Goal: Complete application form

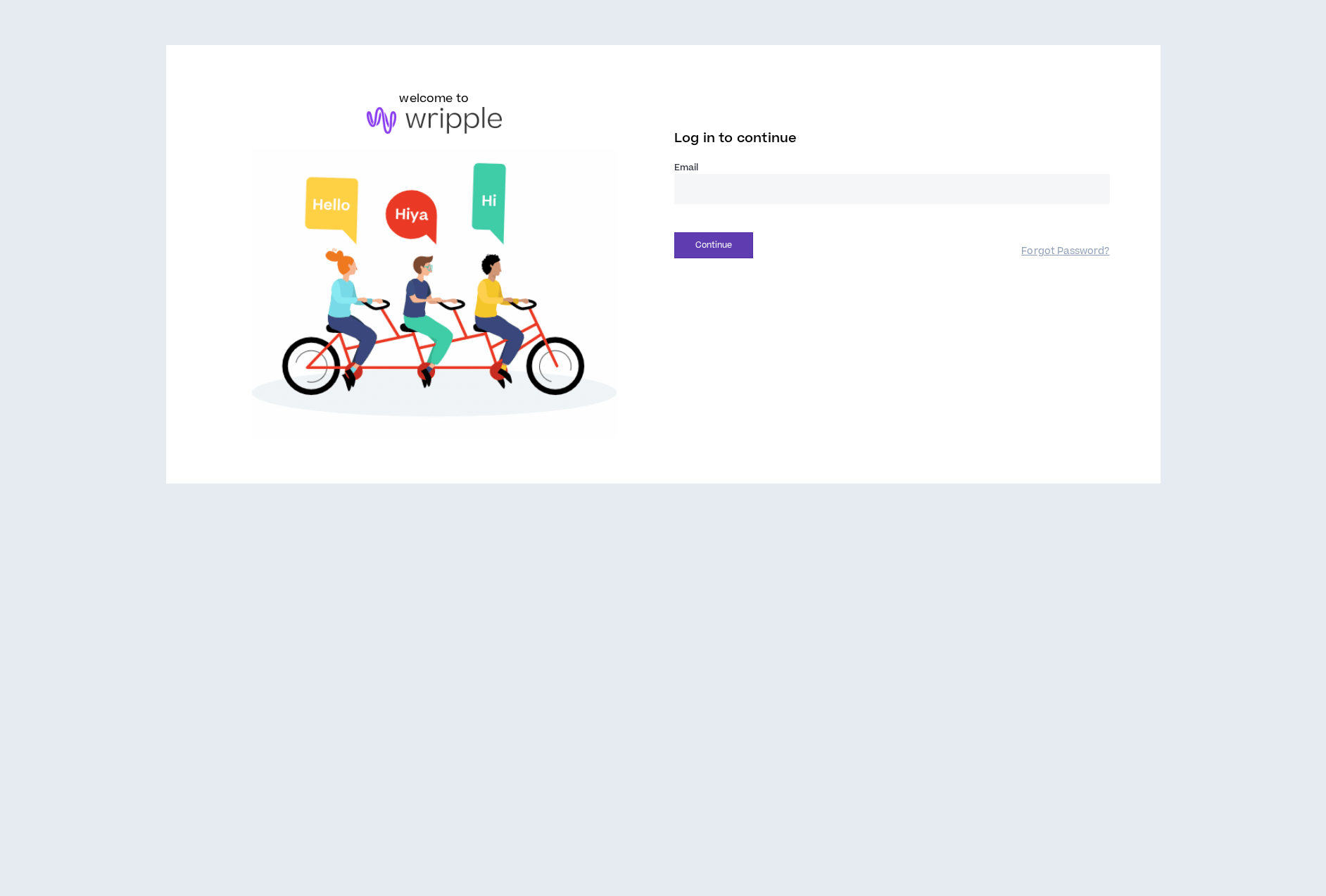
type input "**********"
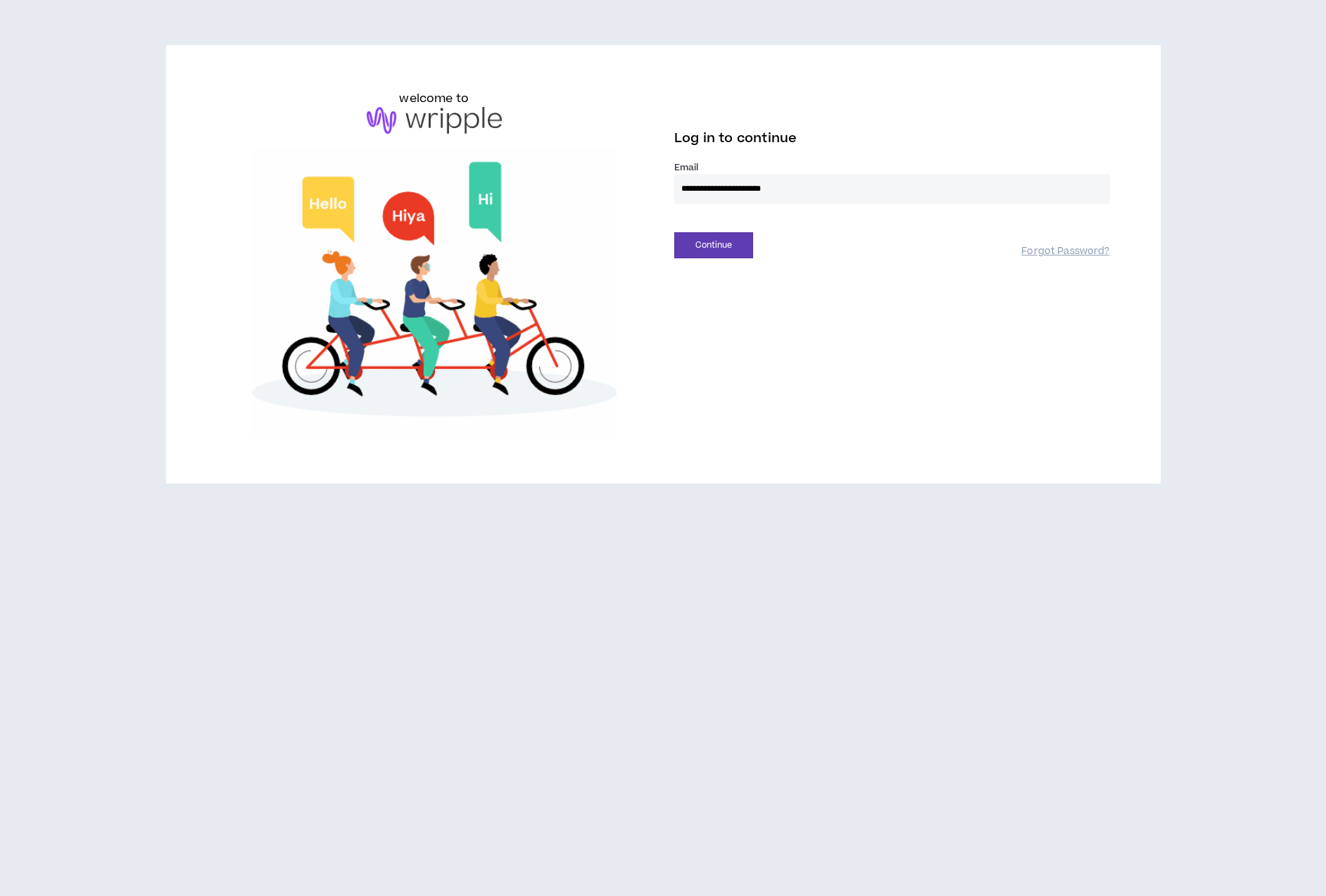
click at [717, 196] on input "**********" at bounding box center [892, 189] width 435 height 30
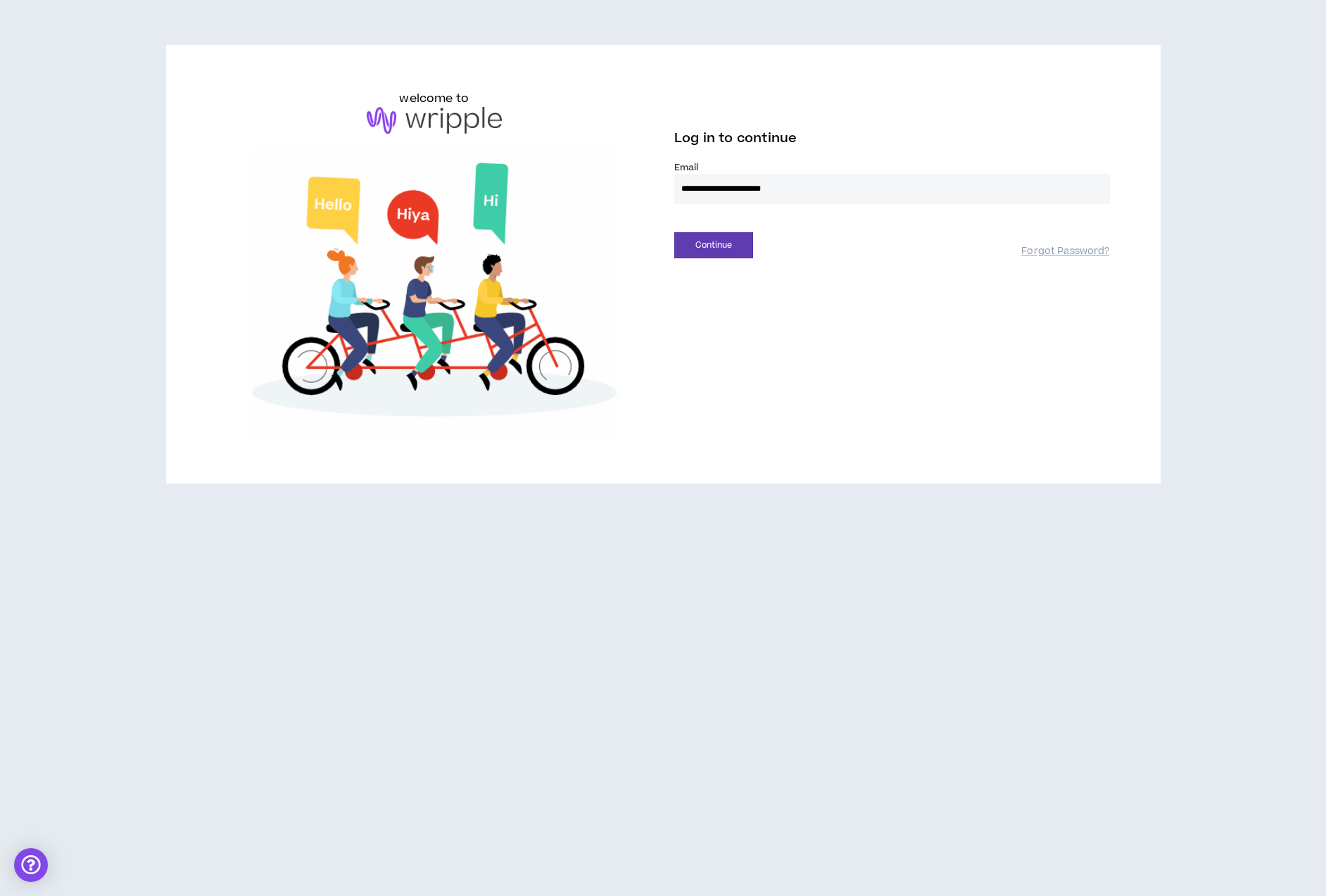
click at [984, 176] on input "**********" at bounding box center [892, 189] width 435 height 30
click at [710, 327] on div "**********" at bounding box center [663, 264] width 916 height 348
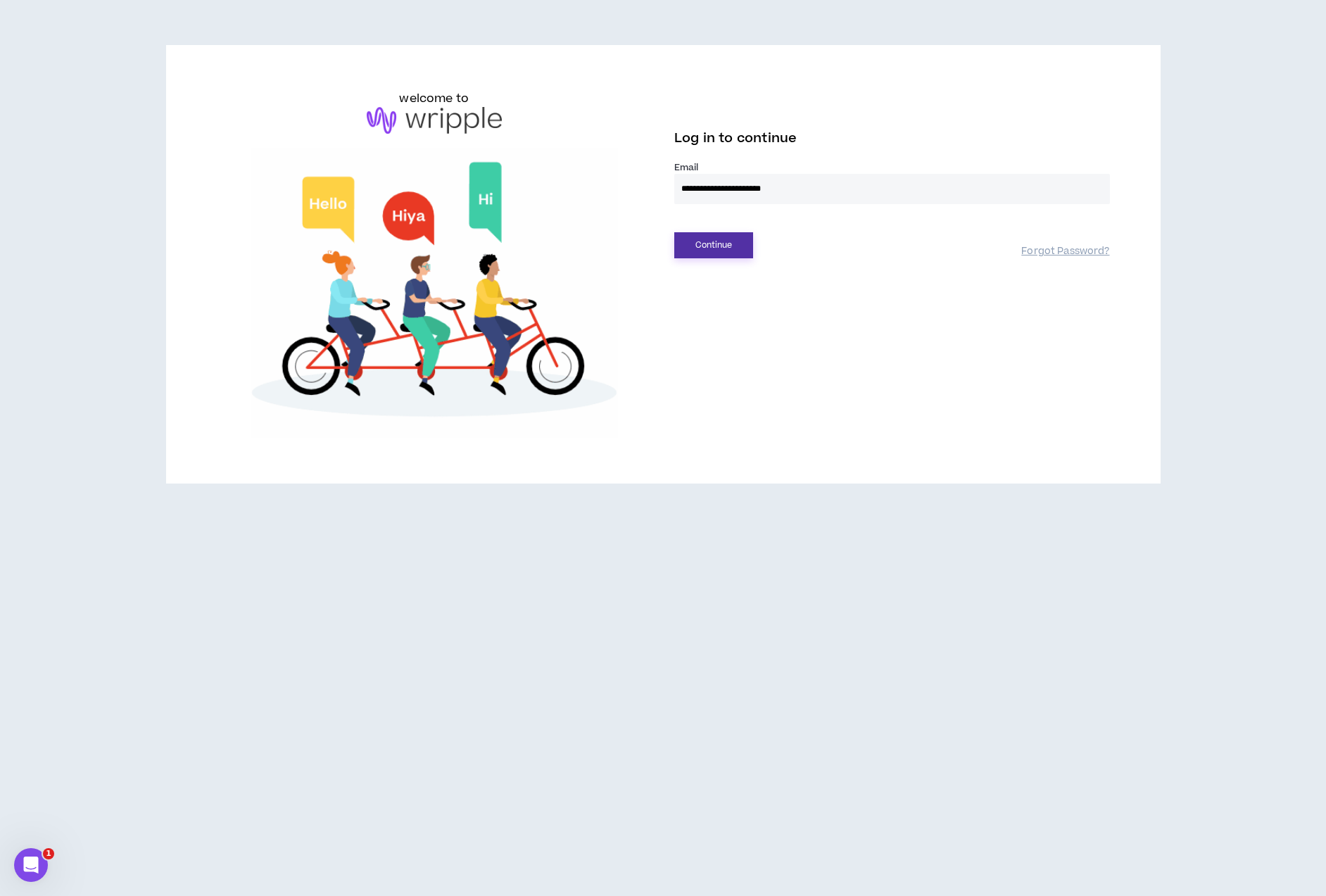
click at [740, 252] on button "Continue" at bounding box center [713, 245] width 79 height 26
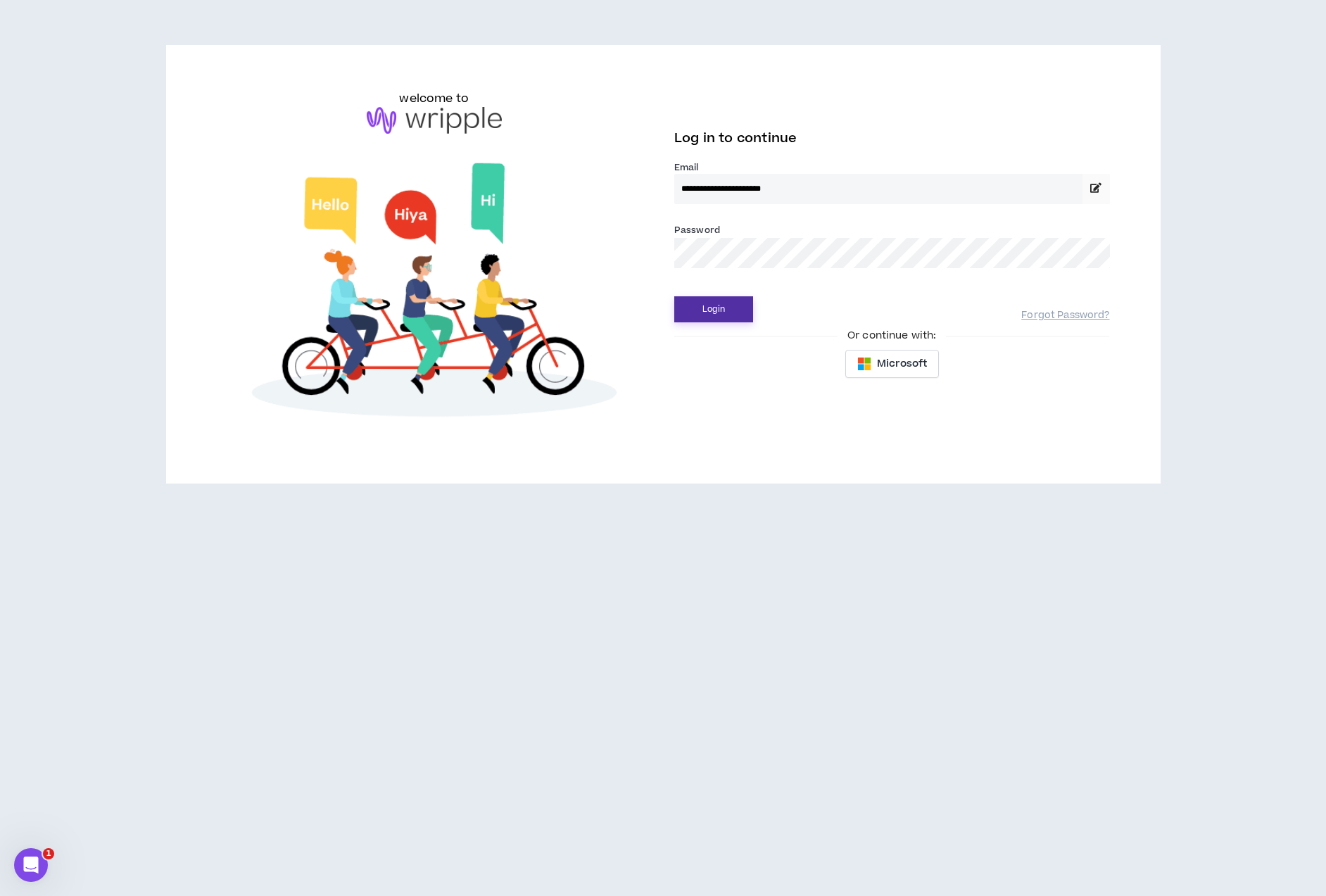
click at [731, 303] on button "Login" at bounding box center [713, 309] width 79 height 26
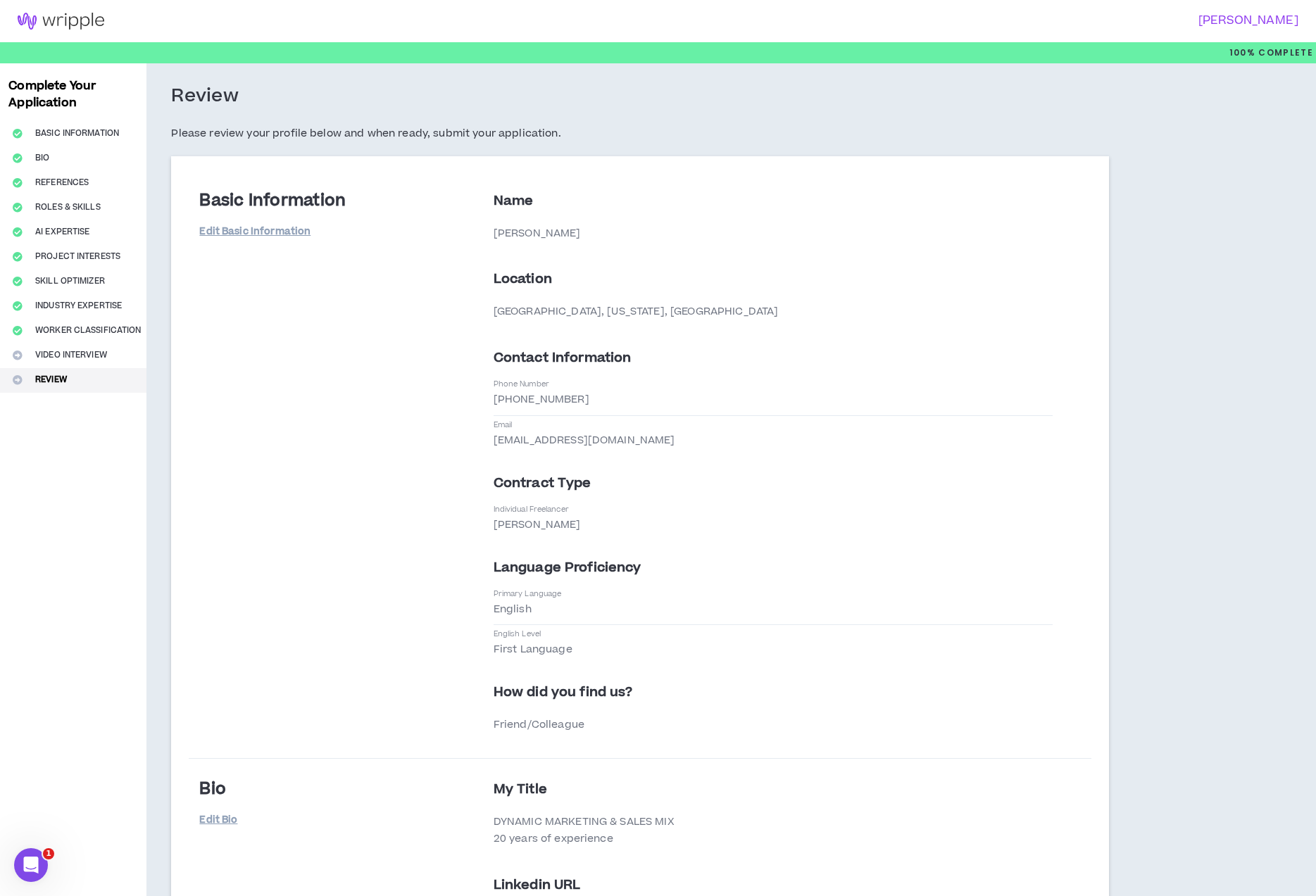
click at [50, 353] on button "Video Interview" at bounding box center [73, 355] width 146 height 24
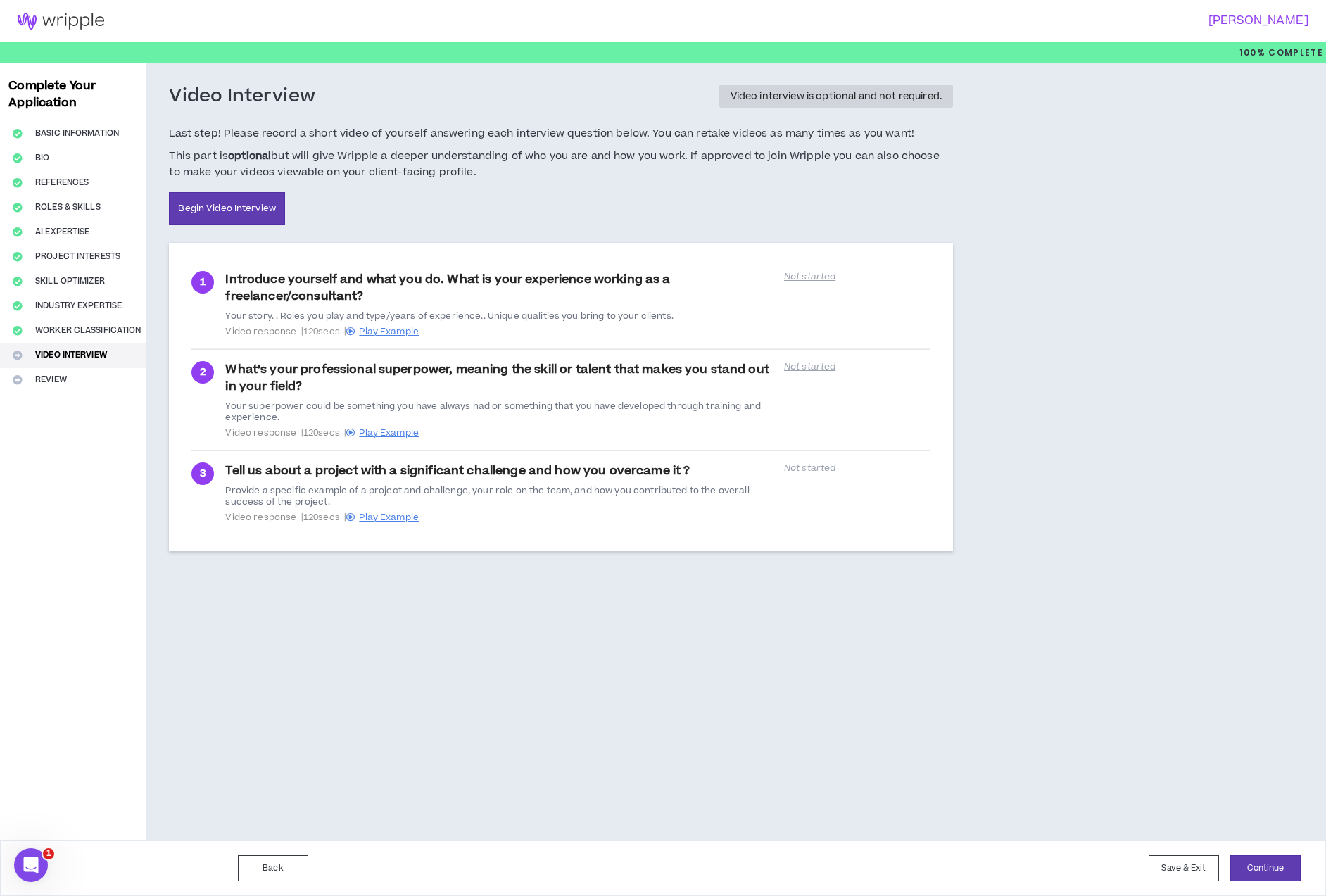
click at [819, 283] on div "Not started" at bounding box center [857, 279] width 146 height 17
click at [816, 275] on p "Not started" at bounding box center [857, 276] width 146 height 11
click at [829, 280] on p "Not started" at bounding box center [857, 276] width 146 height 11
click at [274, 210] on link "Begin Video Interview" at bounding box center [227, 208] width 116 height 32
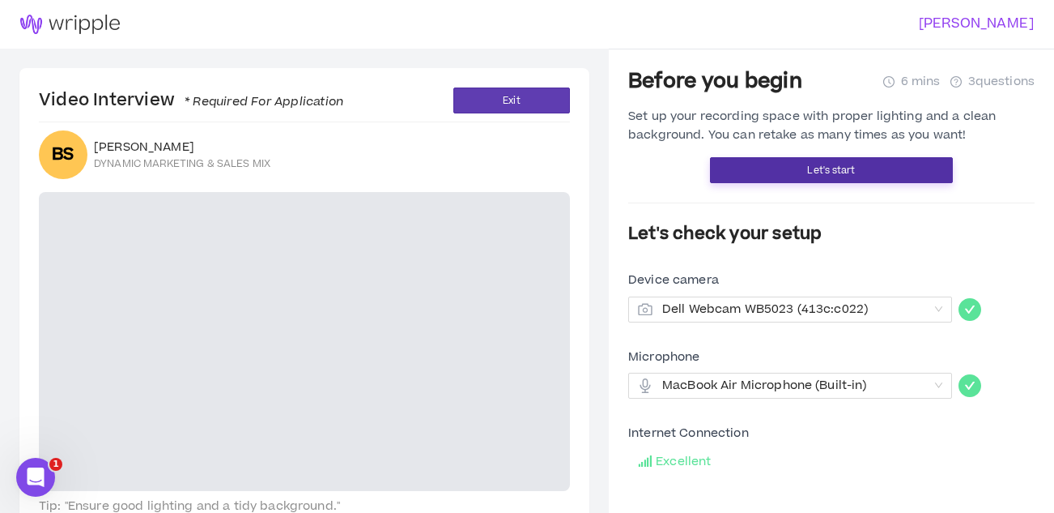
click at [863, 170] on button "Let's start" at bounding box center [831, 170] width 243 height 26
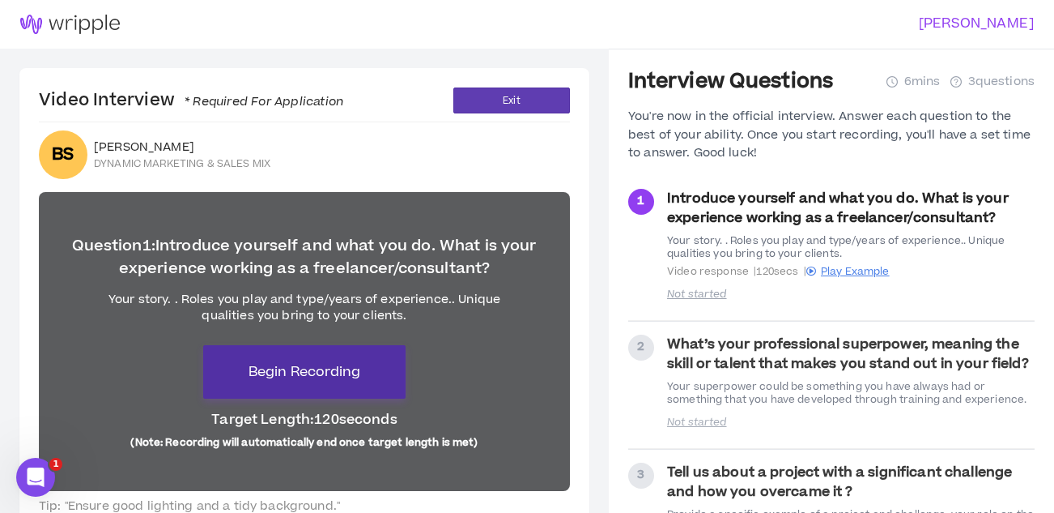
click at [325, 366] on span "Begin Recording" at bounding box center [305, 371] width 112 height 19
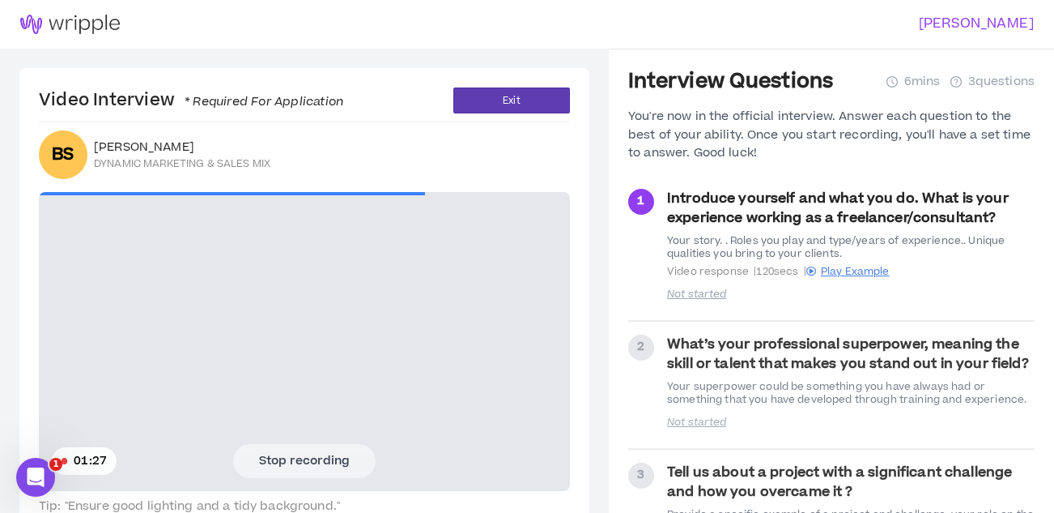
click at [343, 456] on button "Stop recording" at bounding box center [304, 461] width 143 height 34
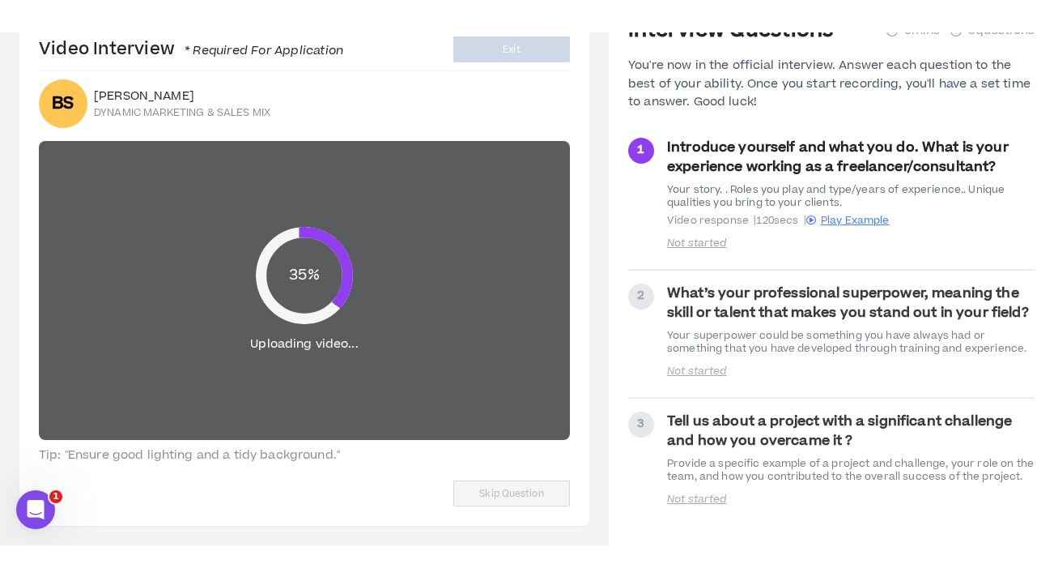
scroll to position [49, 0]
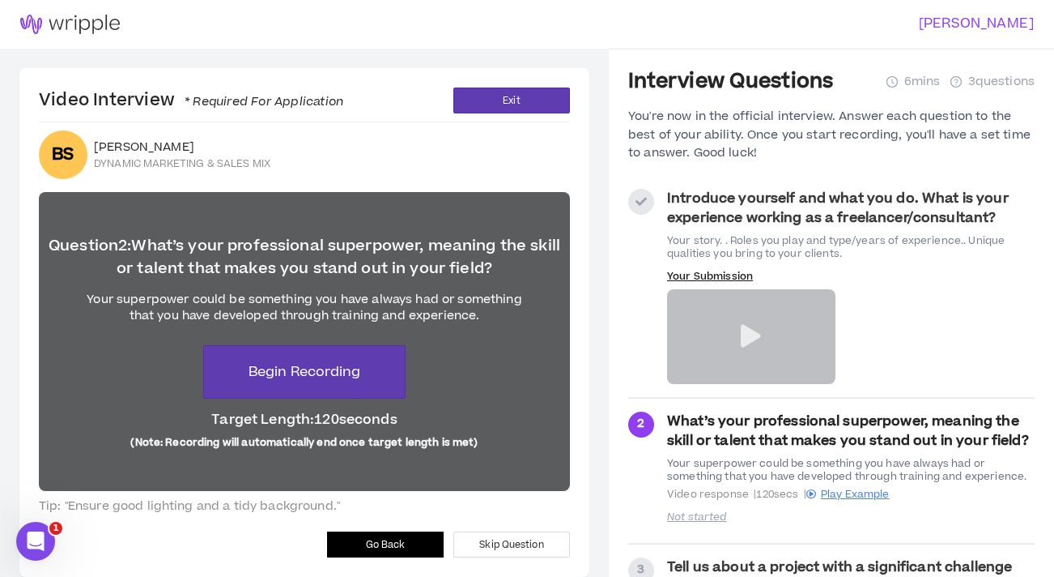
click at [756, 346] on icon at bounding box center [751, 336] width 20 height 23
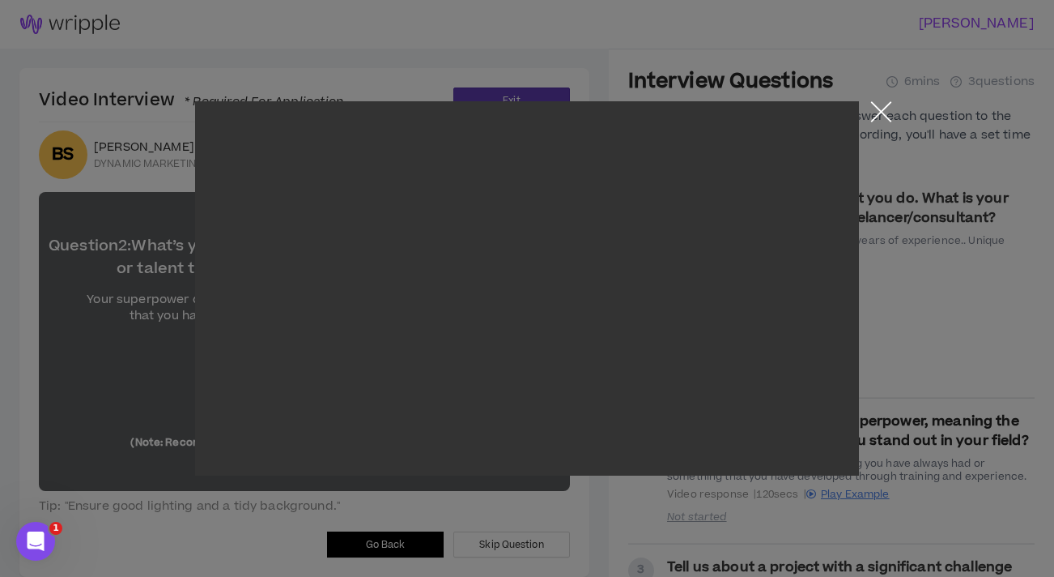
click at [879, 116] on button "Close the modal by clicking here" at bounding box center [881, 115] width 28 height 28
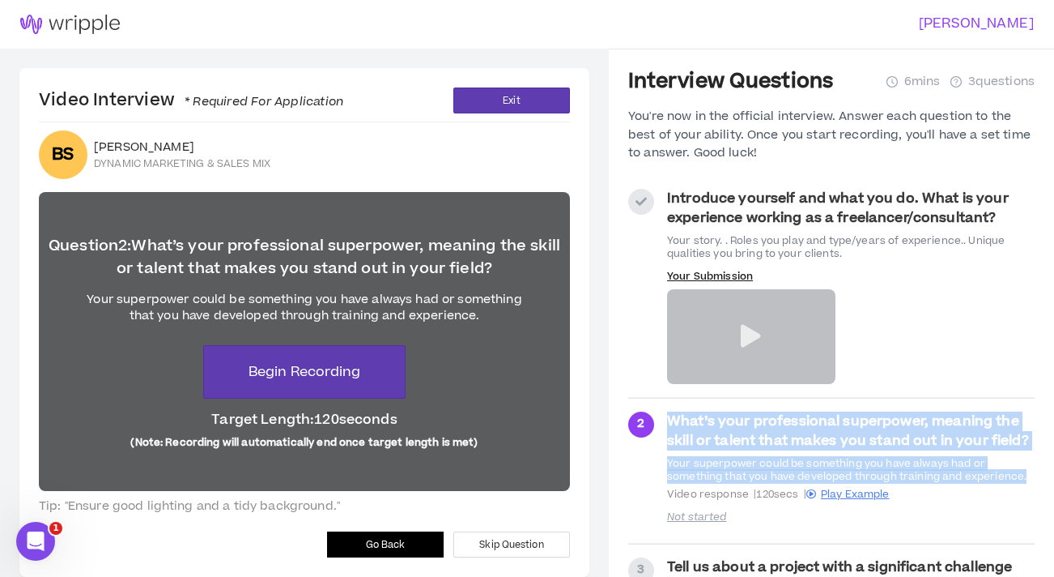
drag, startPoint x: 668, startPoint y: 419, endPoint x: 1035, endPoint y: 481, distance: 372.0
click at [1034, 481] on div "What’s your professional superpower, meaning the skill or talent that makes you…" at bounding box center [851, 455] width 368 height 89
copy div "What’s your professional superpower, meaning the skill or talent that makes you…"
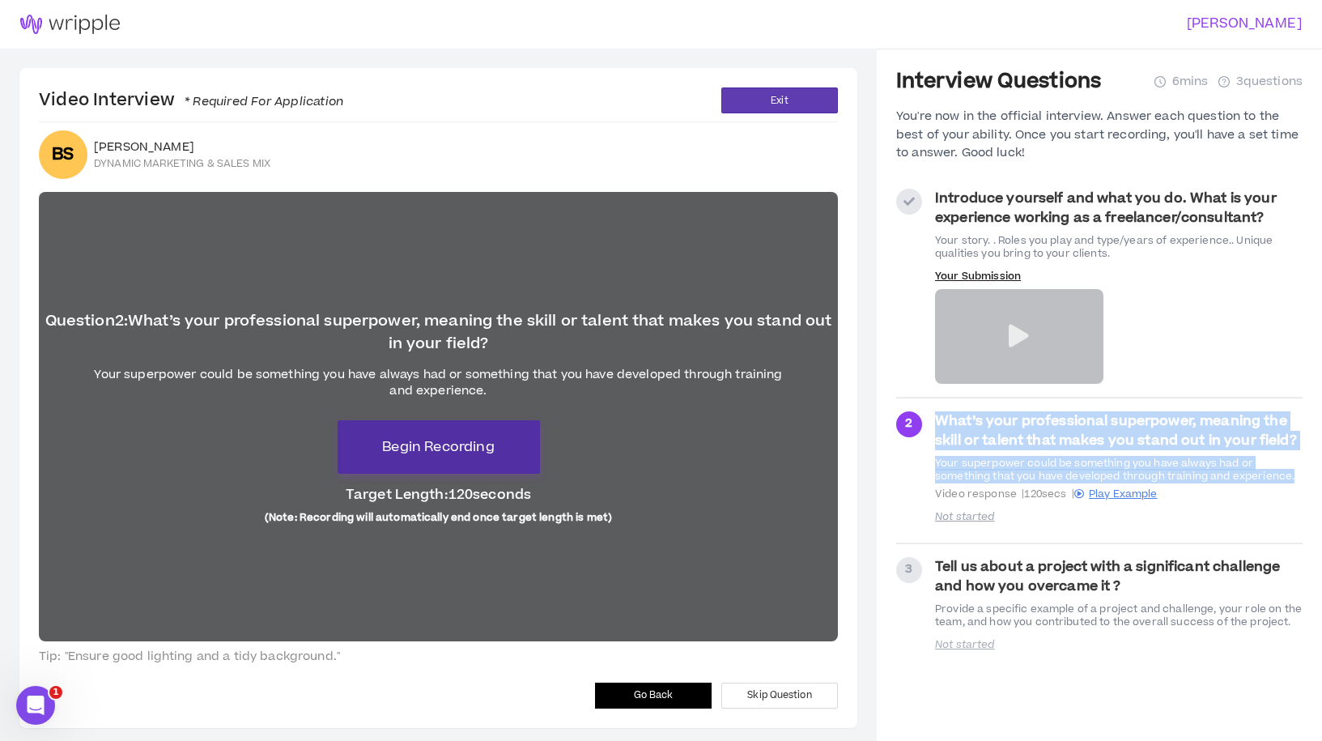
click at [408, 456] on span "Begin Recording" at bounding box center [438, 446] width 112 height 19
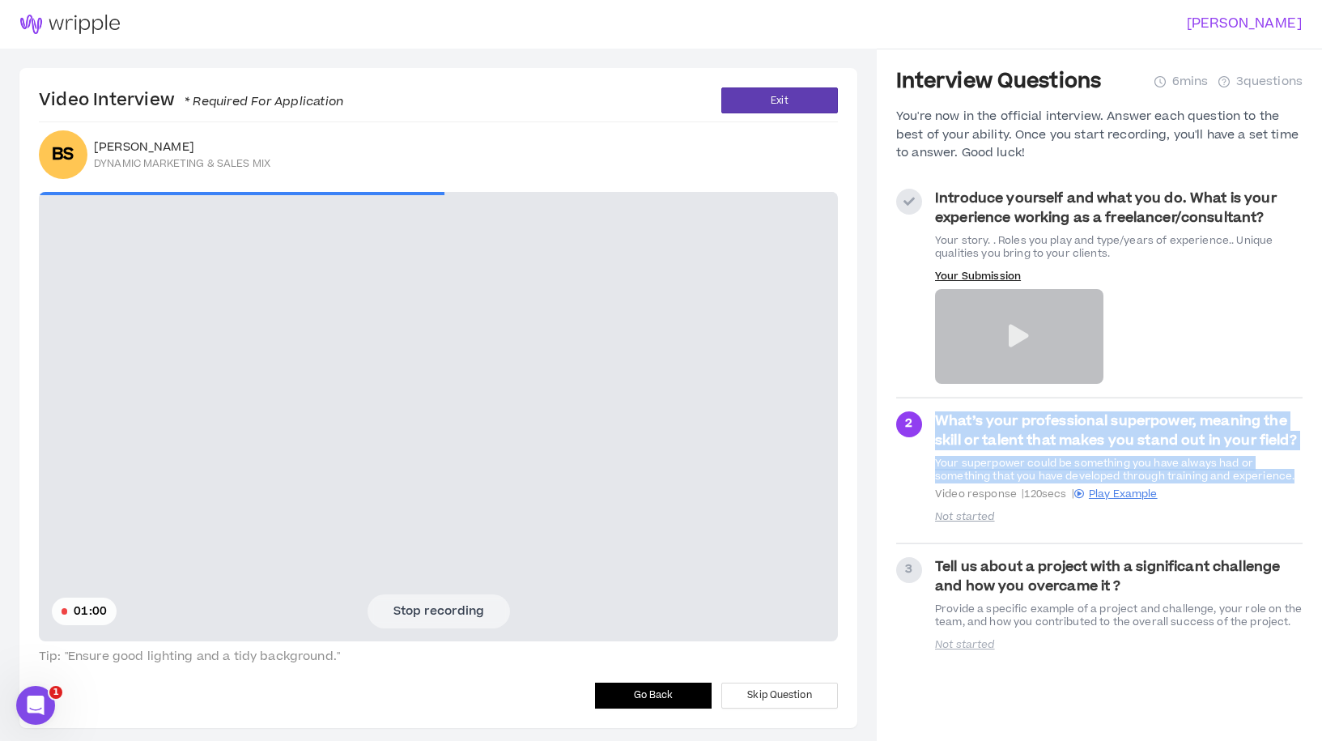
click at [443, 605] on button "Stop recording" at bounding box center [439, 611] width 143 height 34
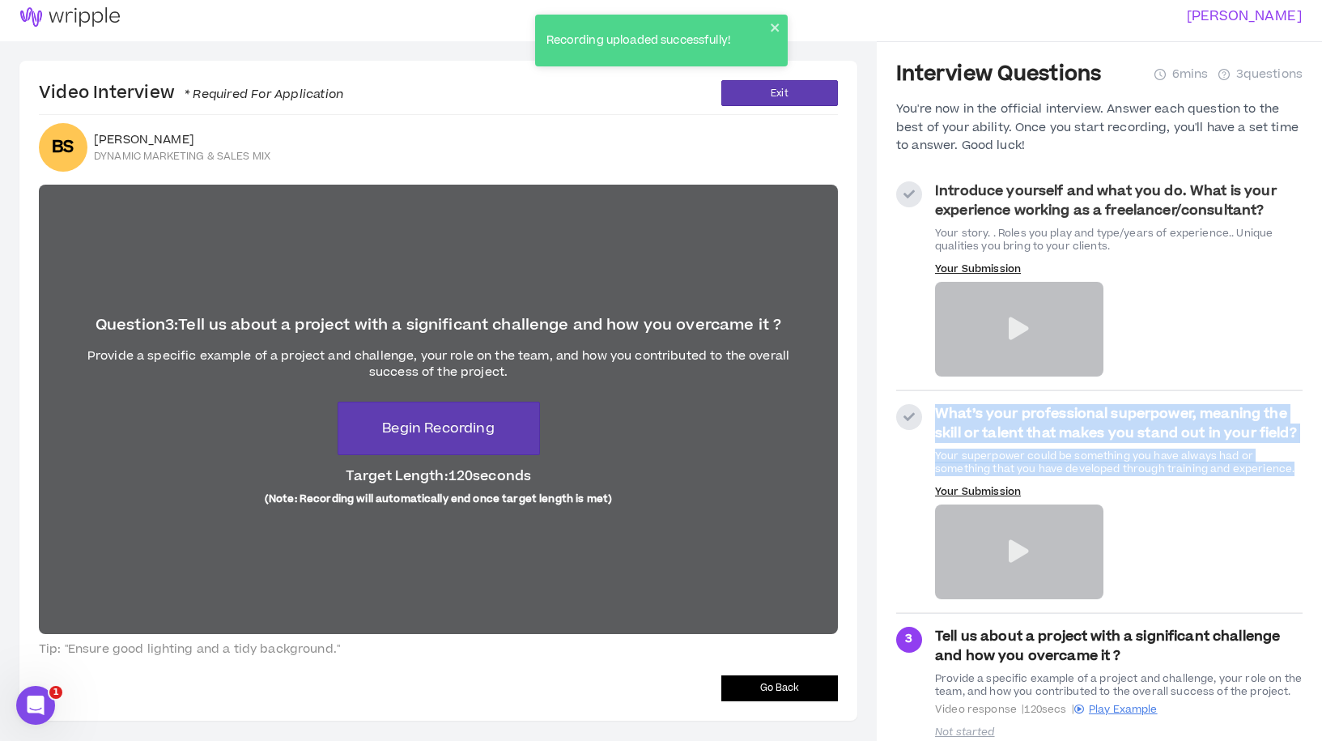
scroll to position [22, 0]
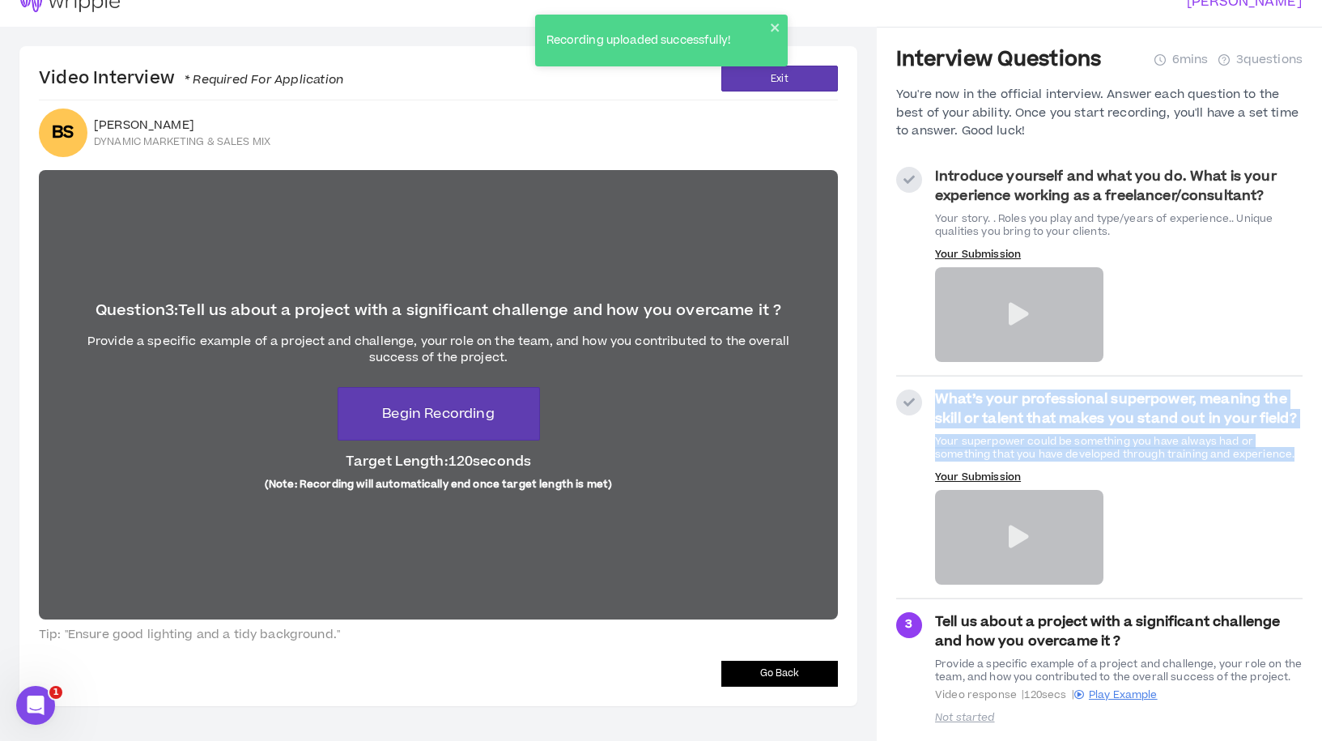
click at [764, 675] on span "Go Back" at bounding box center [780, 673] width 40 height 15
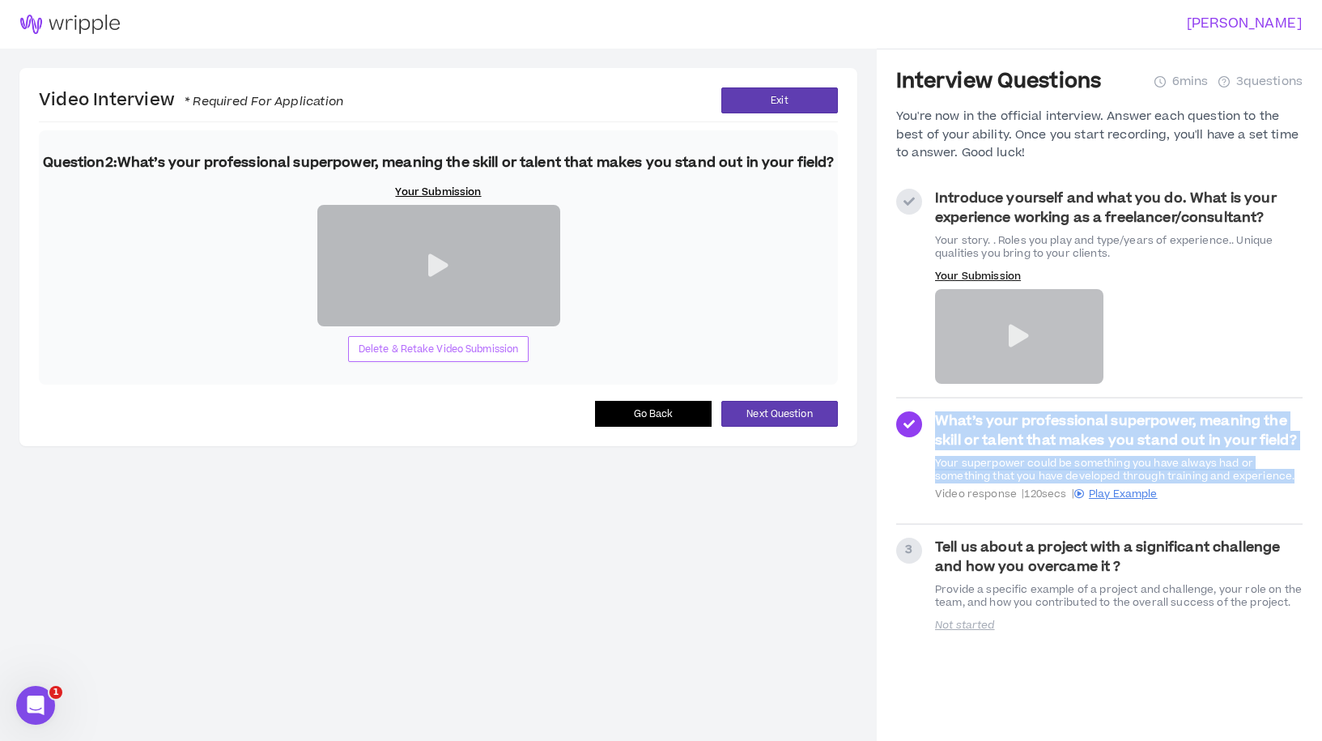
click at [466, 357] on span "Delete & Retake Video Submission" at bounding box center [439, 349] width 160 height 15
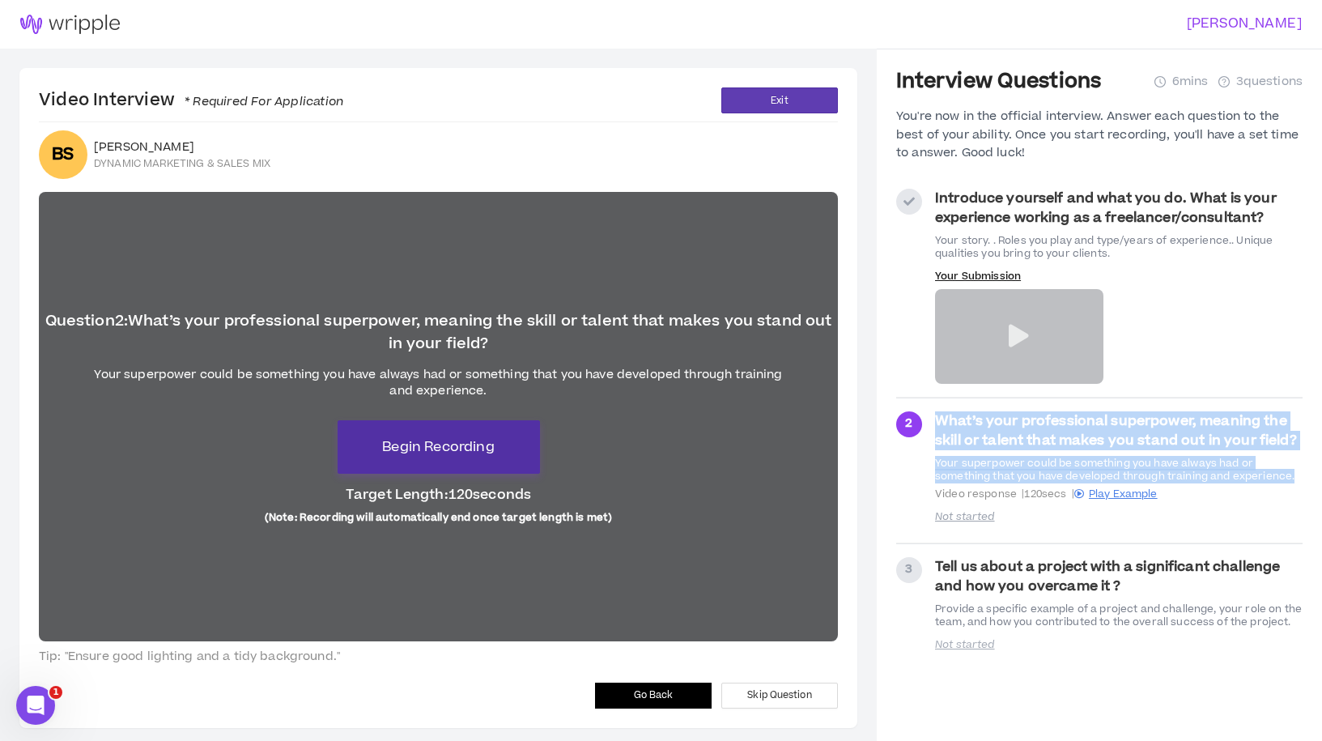
drag, startPoint x: 476, startPoint y: 452, endPoint x: 595, endPoint y: 327, distance: 172.4
click at [476, 451] on span "Begin Recording" at bounding box center [438, 446] width 112 height 19
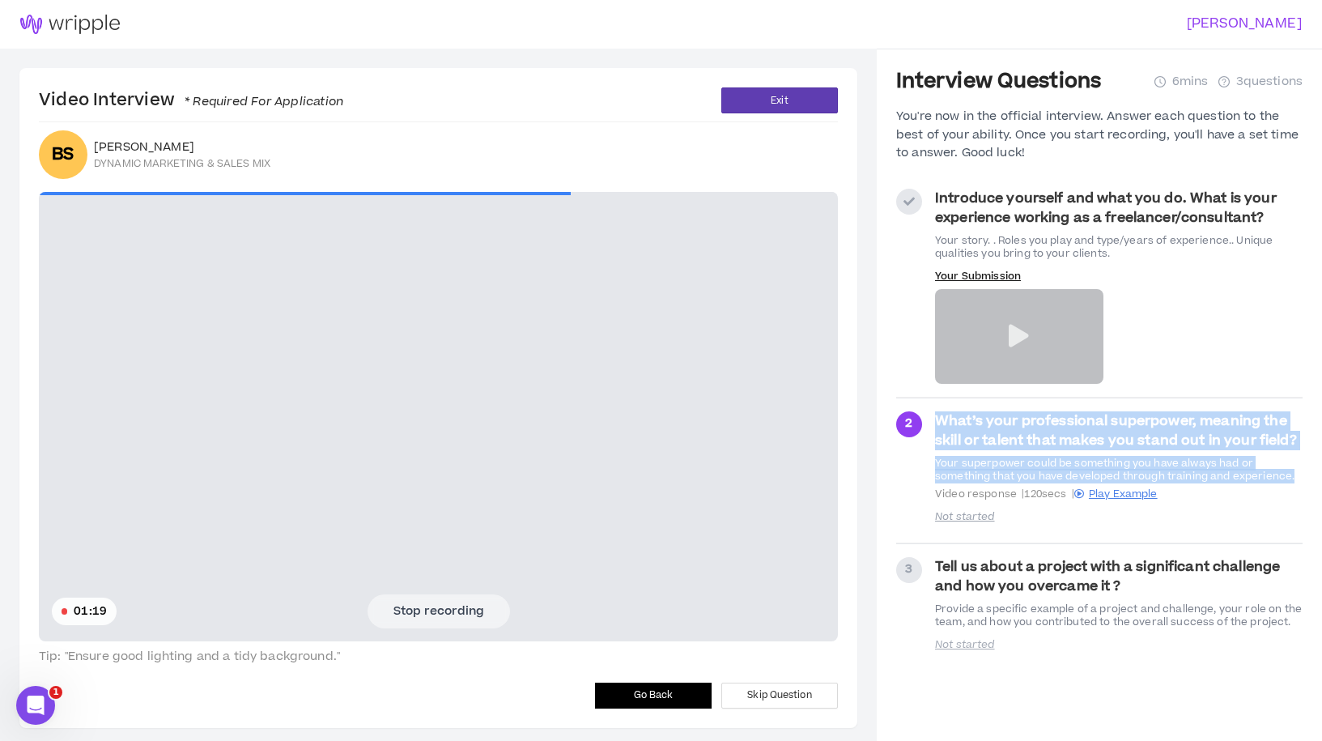
click at [466, 606] on button "Stop recording" at bounding box center [439, 611] width 143 height 34
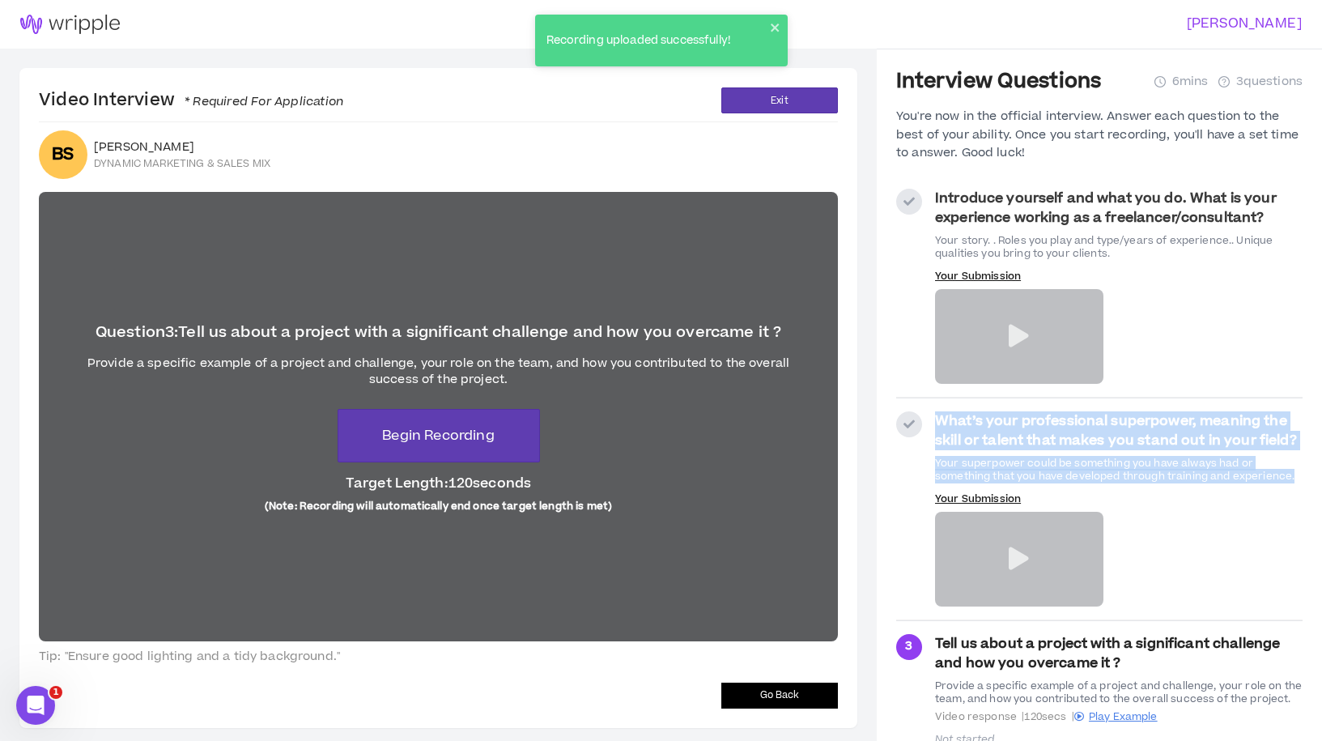
click at [767, 695] on span "Go Back" at bounding box center [780, 695] width 40 height 15
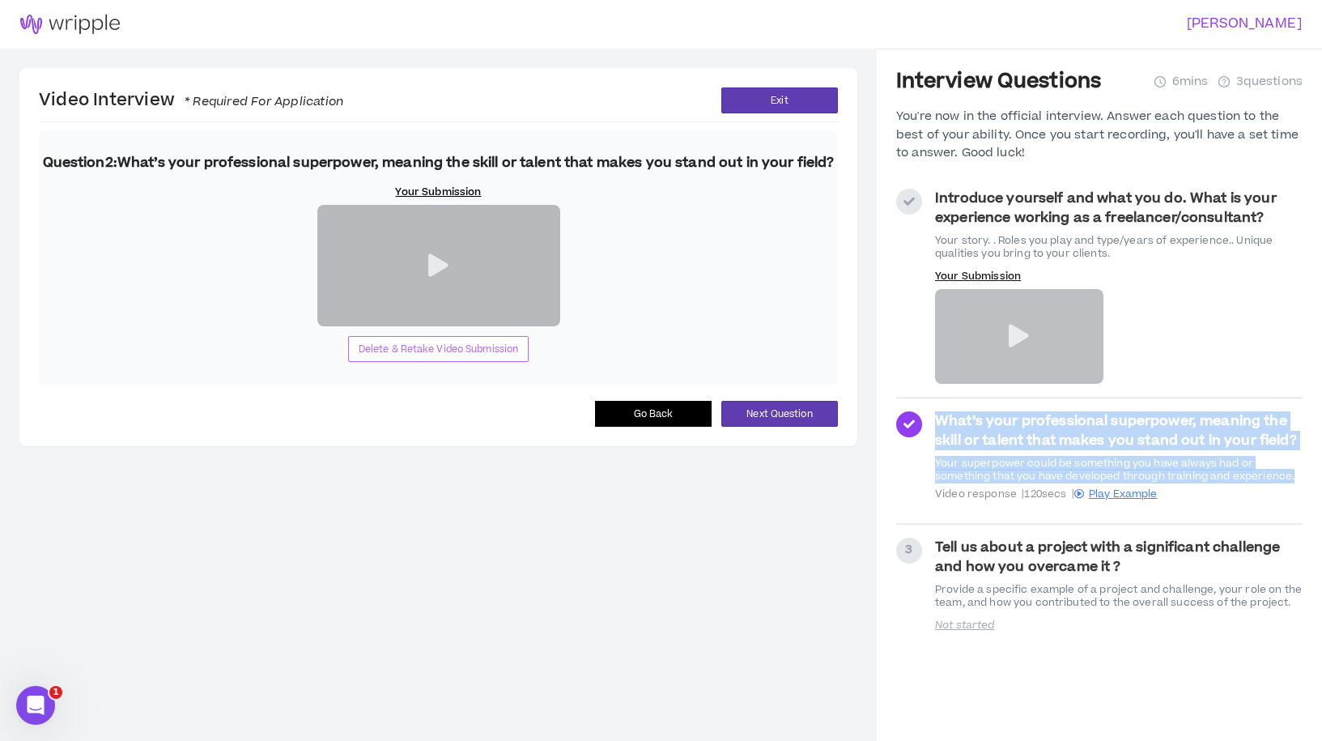
click at [432, 357] on span "Delete & Retake Video Submission" at bounding box center [439, 349] width 160 height 15
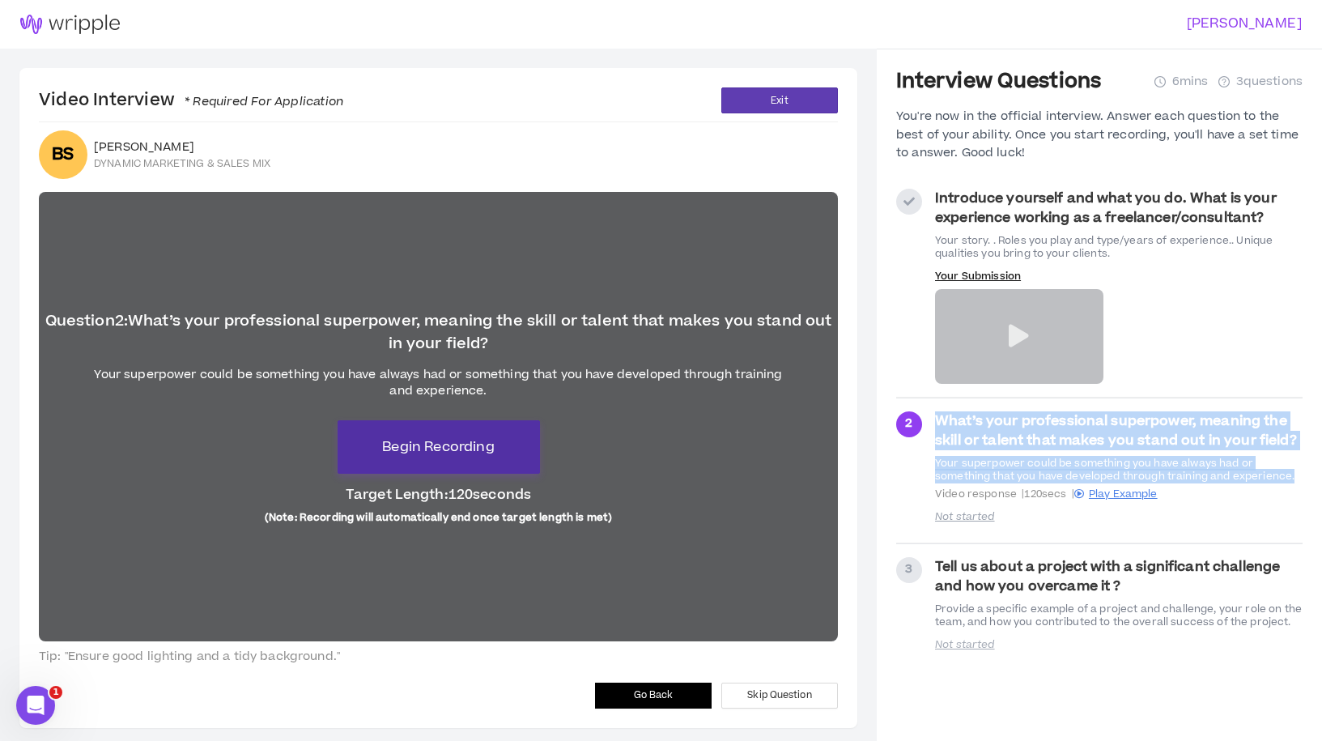
click at [450, 445] on span "Begin Recording" at bounding box center [438, 446] width 112 height 19
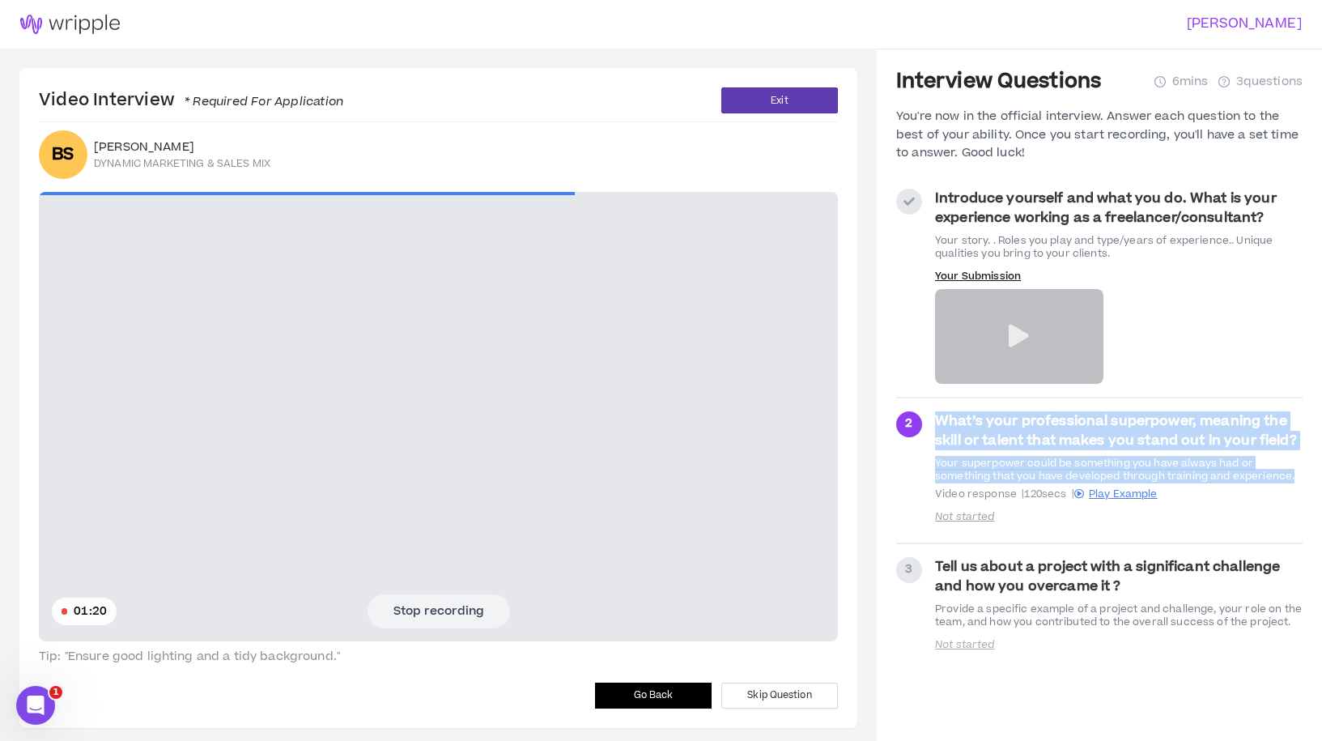
click at [458, 608] on button "Stop recording" at bounding box center [439, 611] width 143 height 34
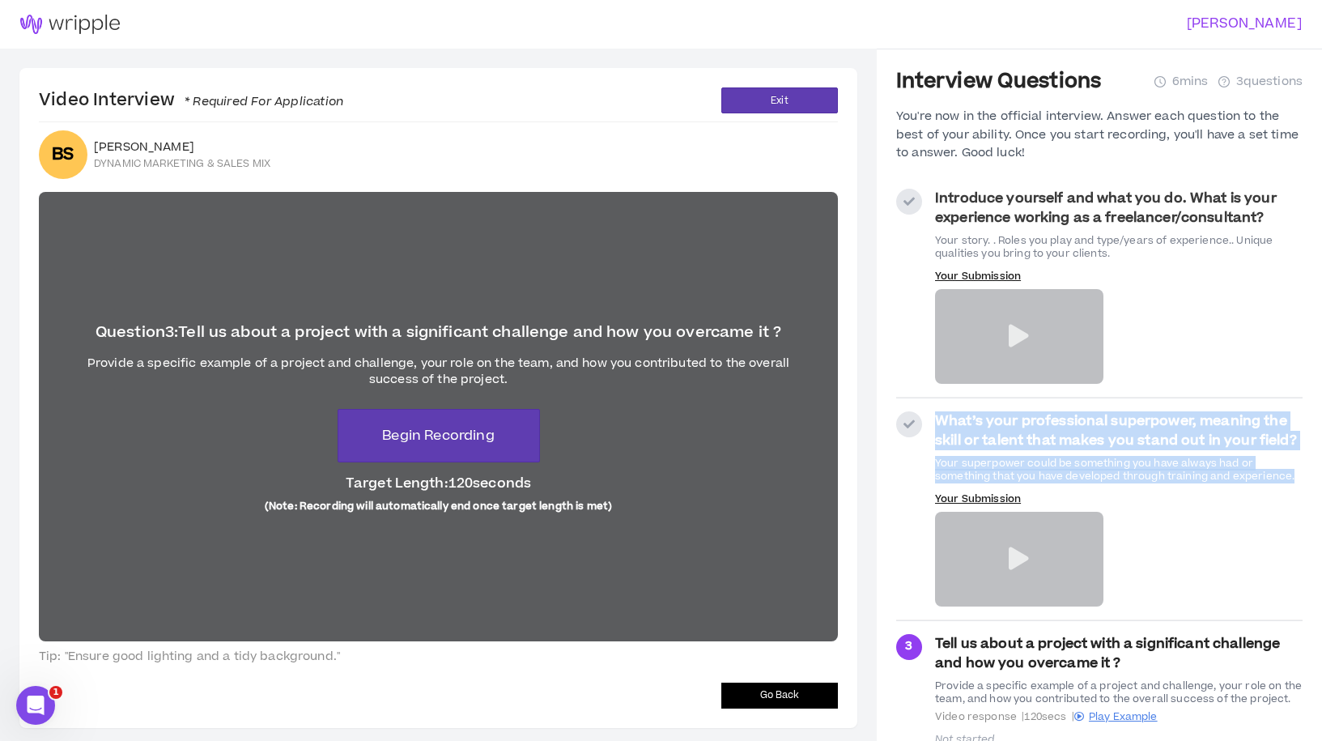
click at [735, 685] on button "Go Back" at bounding box center [780, 696] width 117 height 26
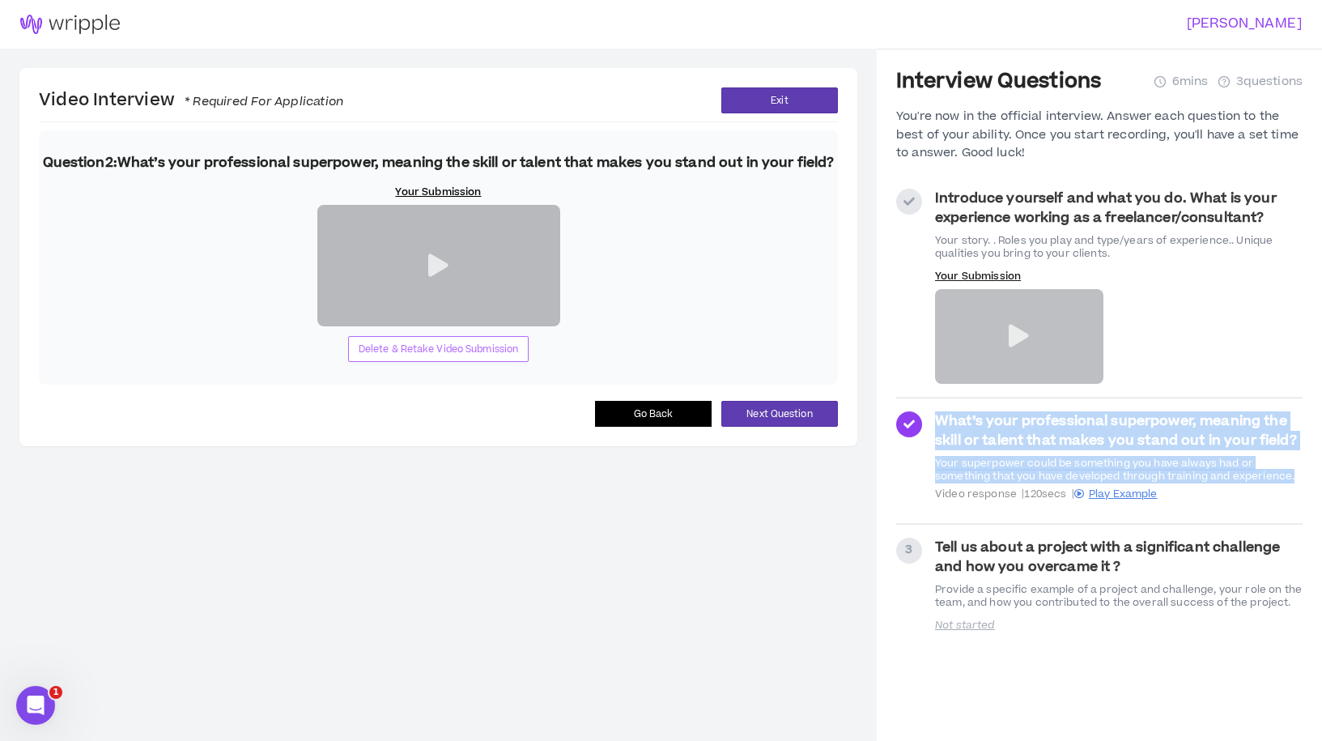
click at [481, 347] on span "Delete & Retake Video Submission" at bounding box center [439, 349] width 160 height 15
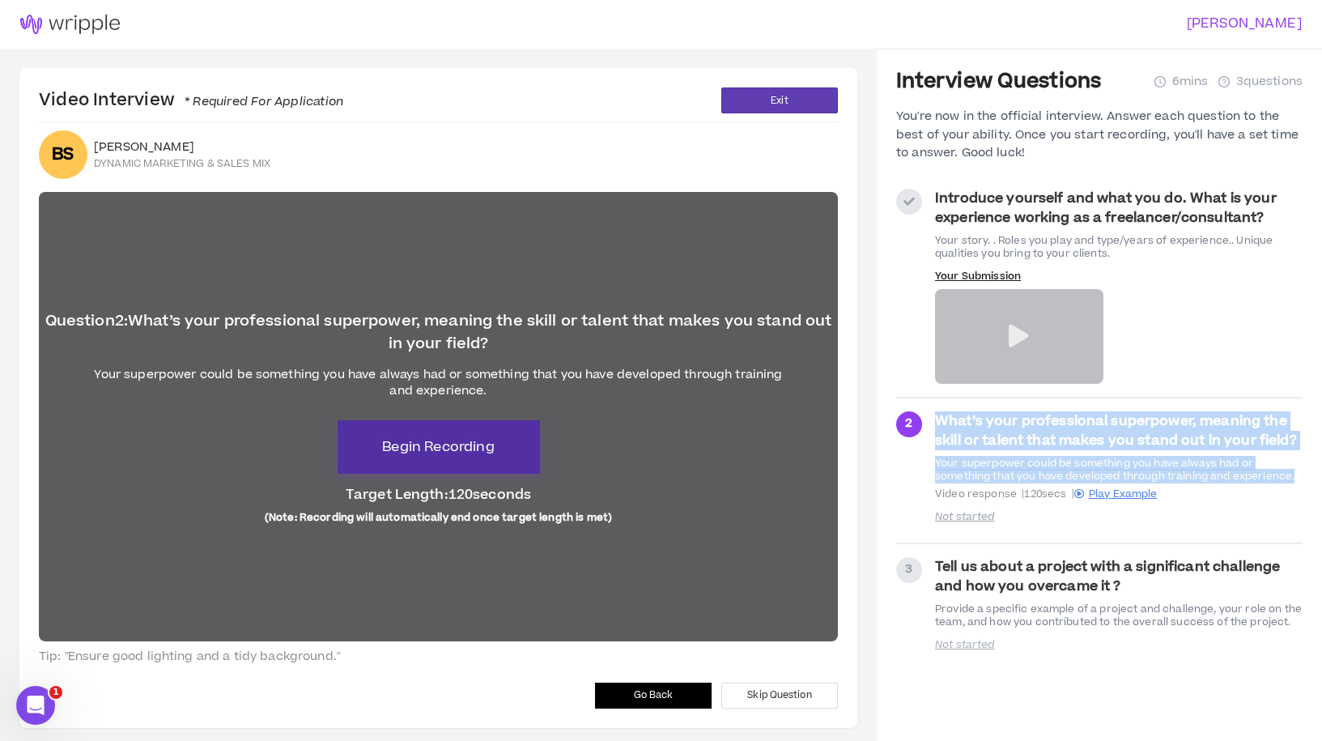
click at [436, 456] on span "Begin Recording" at bounding box center [438, 446] width 112 height 19
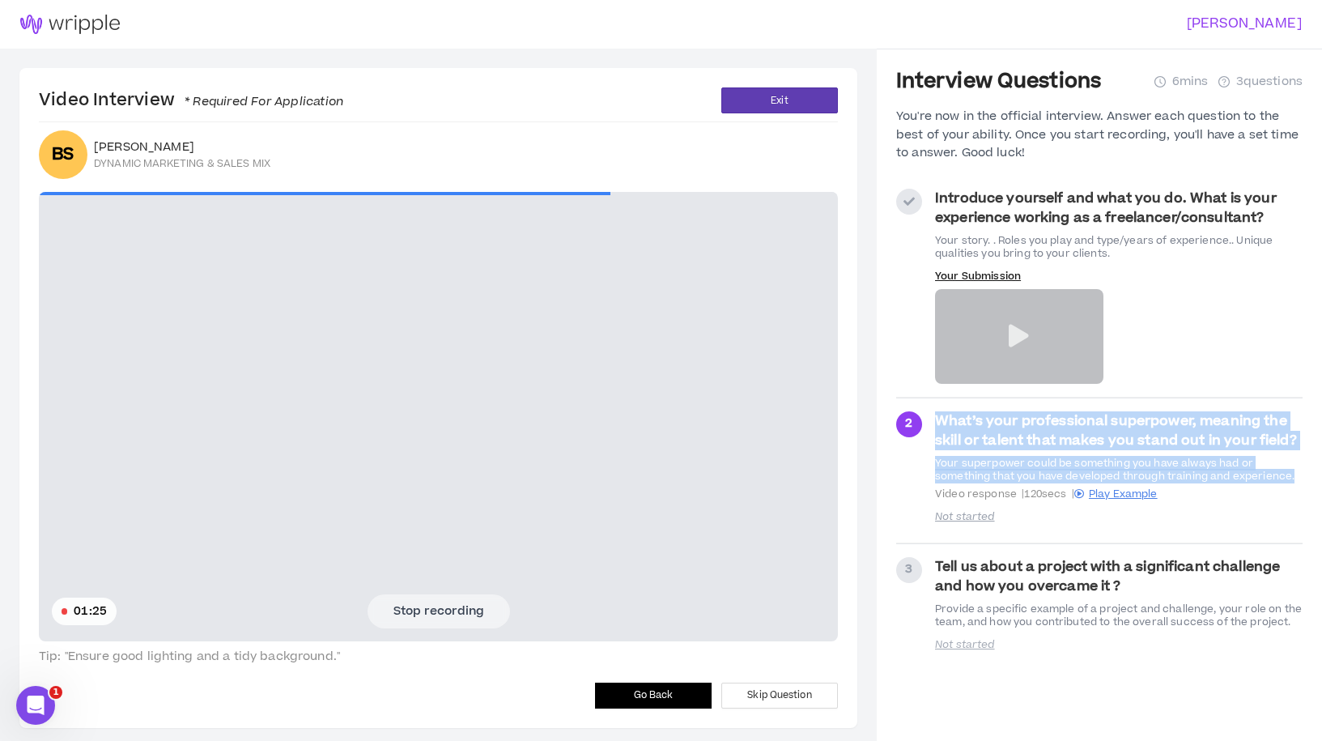
click at [445, 613] on button "Stop recording" at bounding box center [439, 611] width 143 height 34
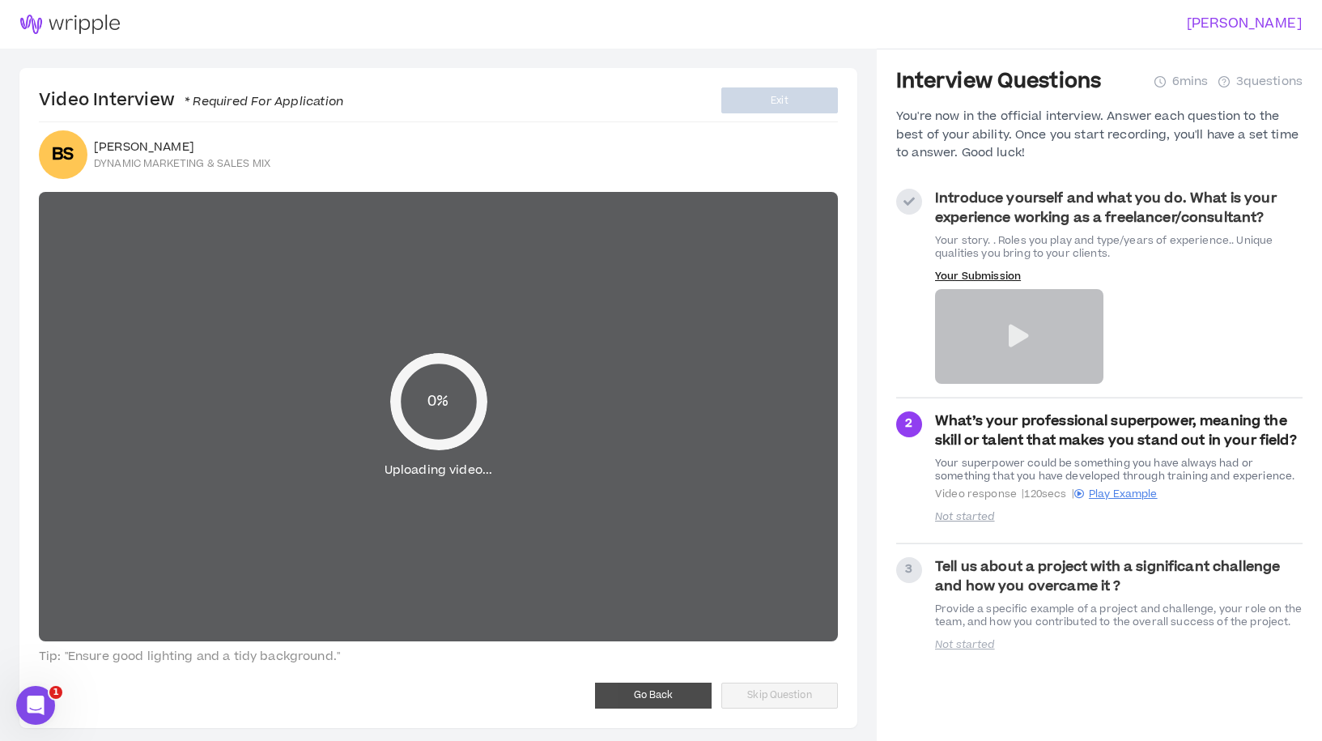
click at [445, 613] on div "0% Uploading video..." at bounding box center [438, 416] width 799 height 449
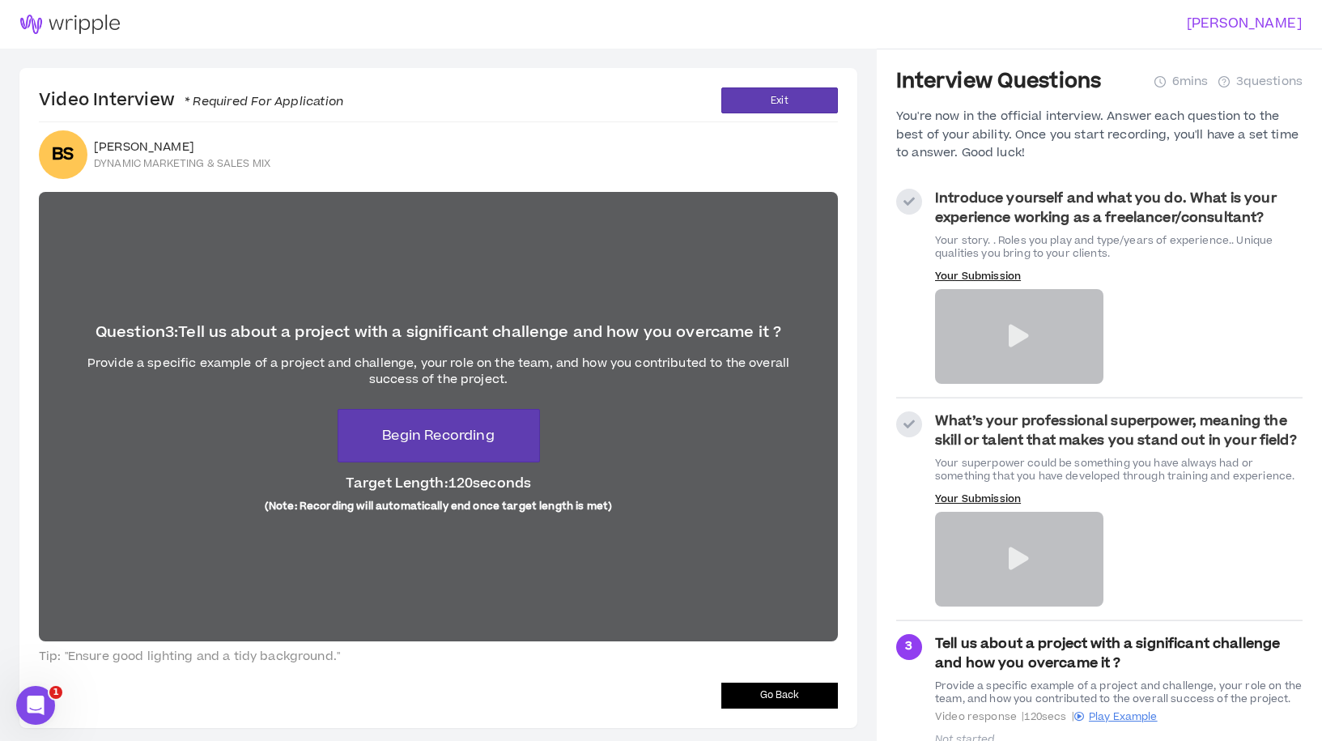
click at [1011, 553] on icon at bounding box center [1019, 558] width 20 height 23
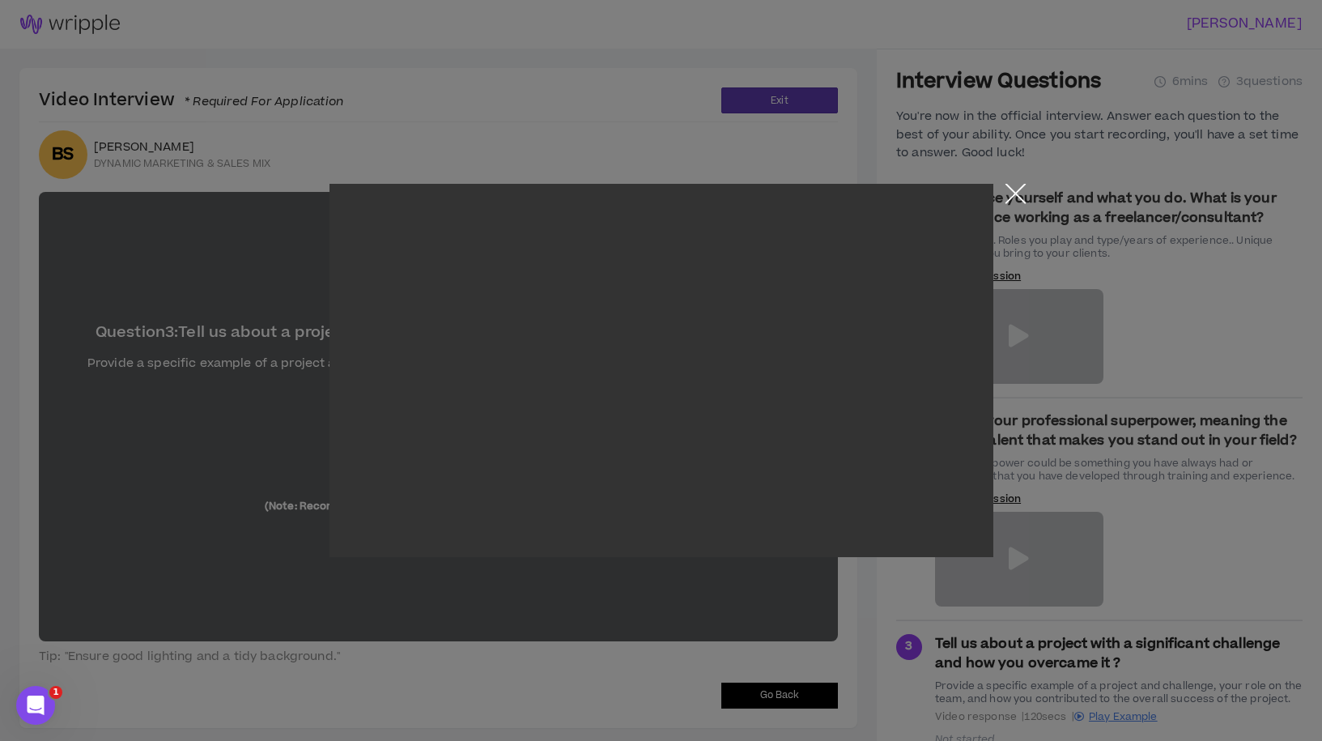
click at [1020, 194] on button "Close the modal by clicking here" at bounding box center [1016, 198] width 28 height 28
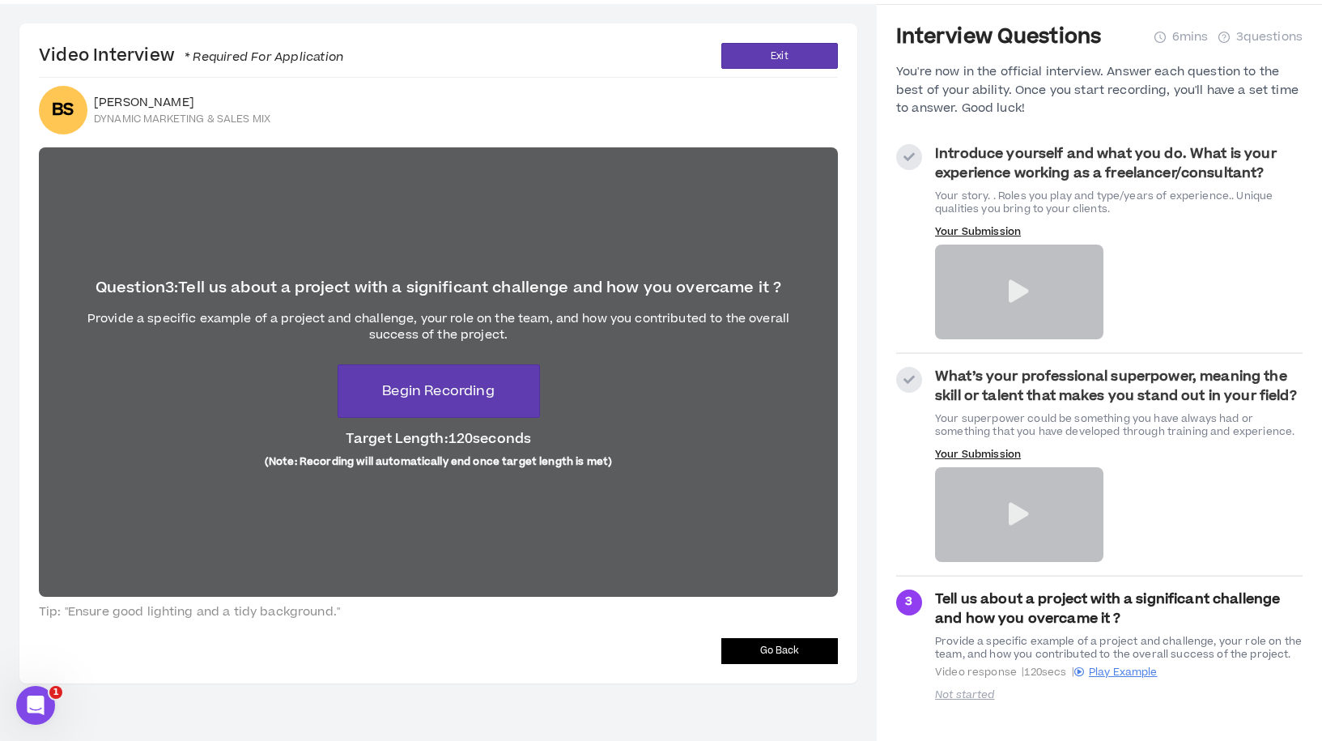
scroll to position [49, 0]
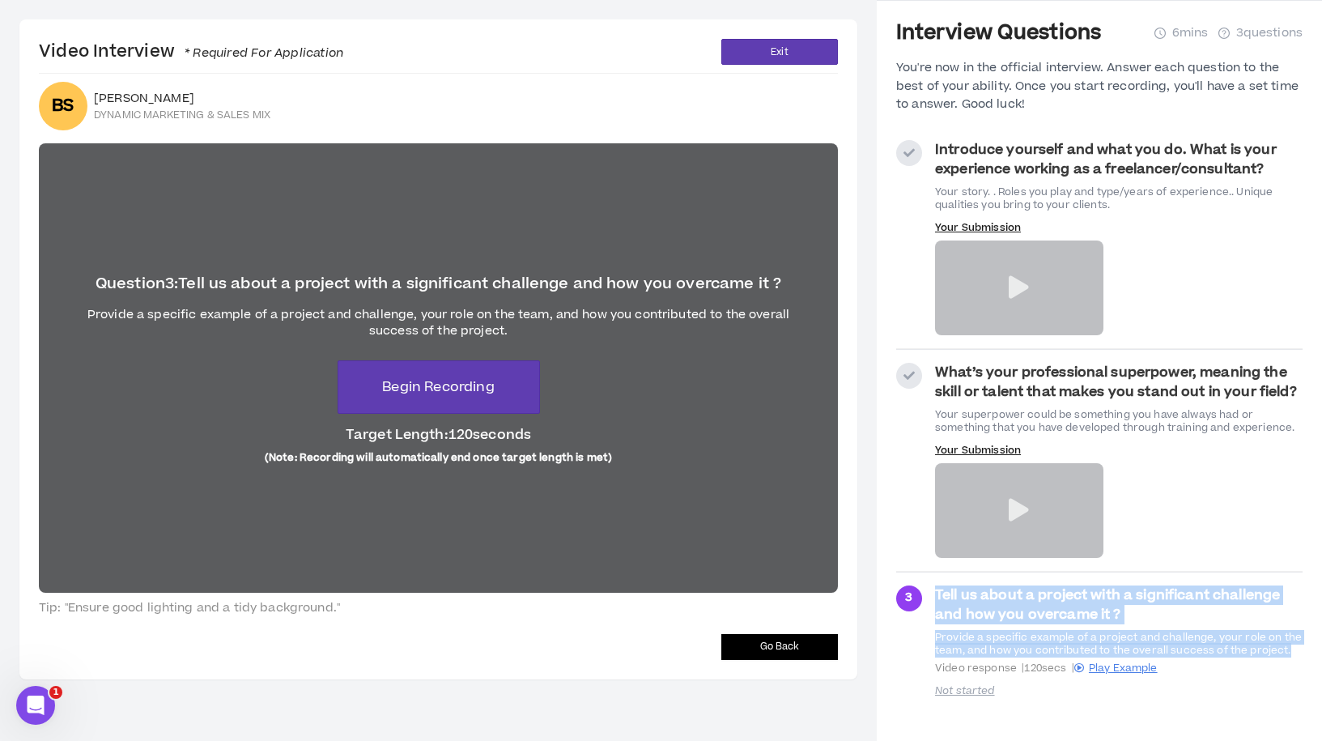
drag, startPoint x: 1289, startPoint y: 654, endPoint x: 931, endPoint y: 591, distance: 363.3
click at [931, 591] on div "3 Tell us about a project with a significant challenge and how you overcame it …" at bounding box center [1099, 645] width 407 height 118
copy div "Tell us about a project with a significant challenge and how you overcame it ? …"
click at [470, 383] on span "Begin Recording" at bounding box center [438, 386] width 112 height 19
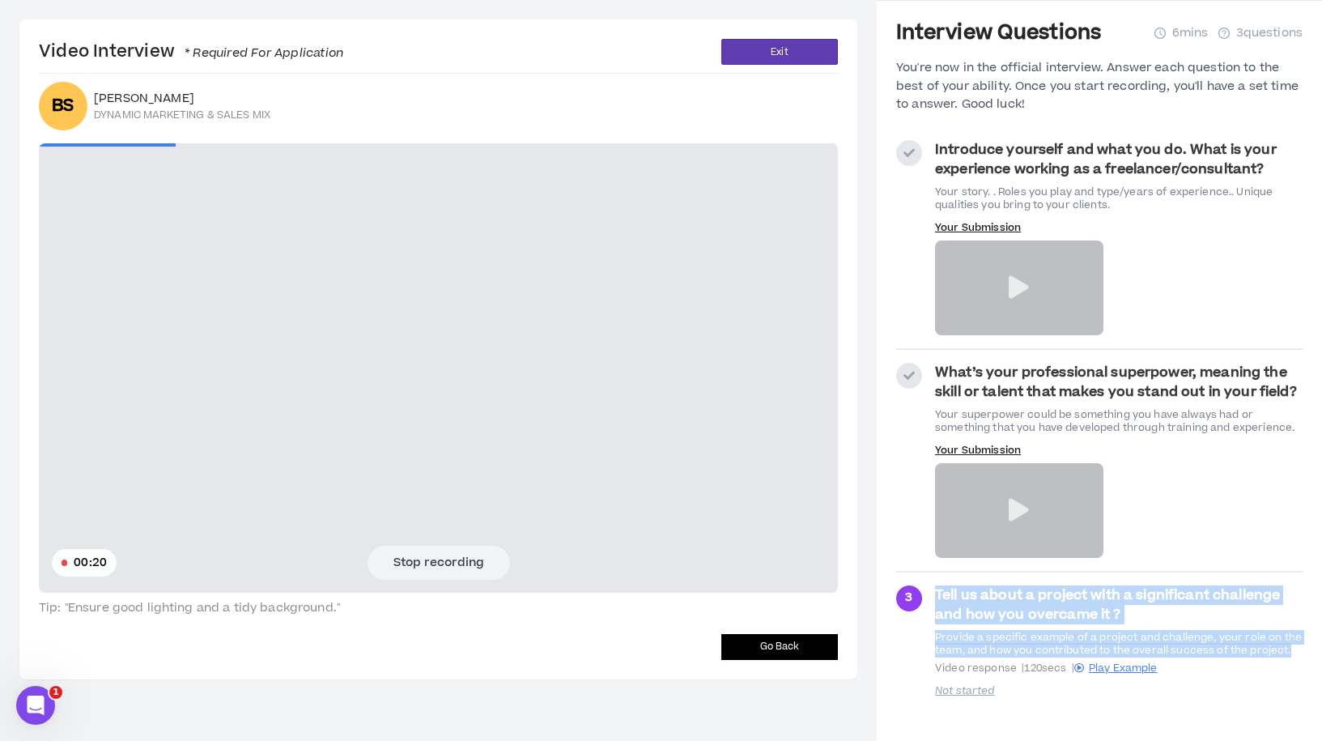
click at [467, 559] on button "Stop recording" at bounding box center [439, 563] width 143 height 34
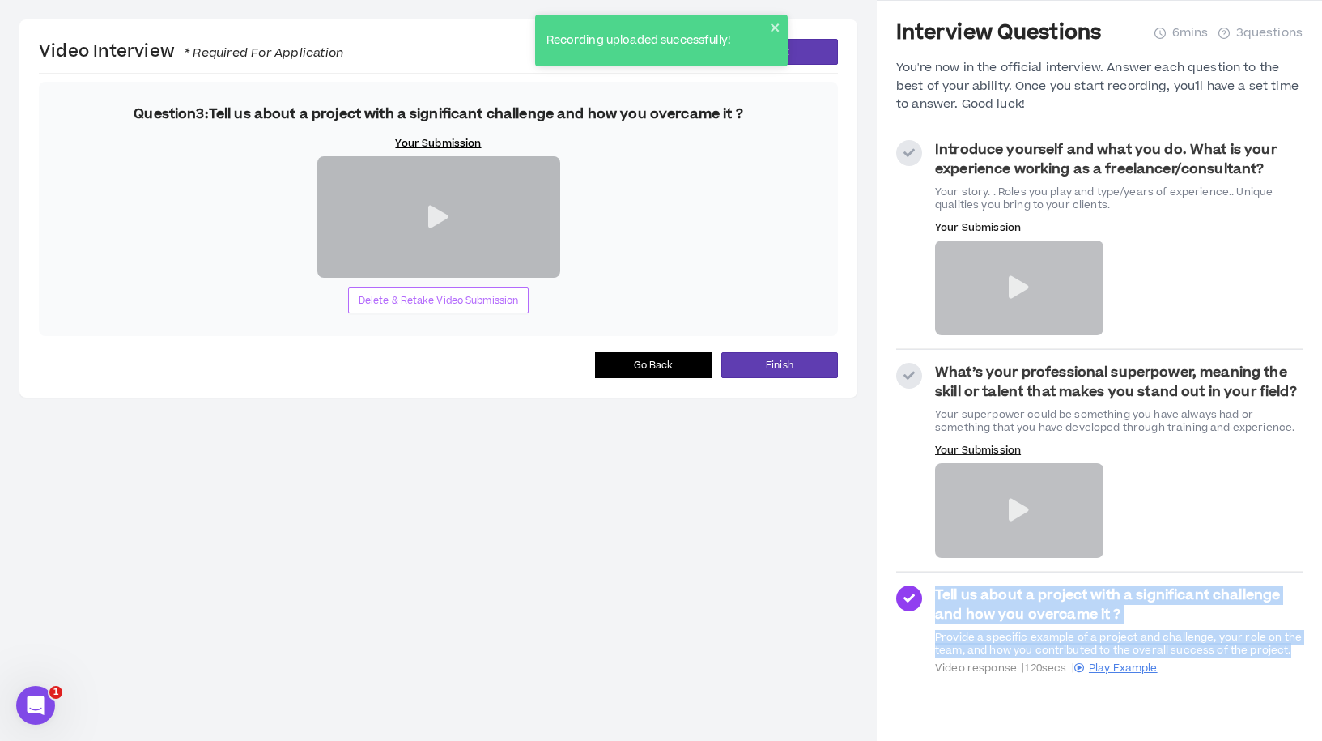
click at [467, 309] on span "Delete & Retake Video Submission" at bounding box center [439, 300] width 160 height 15
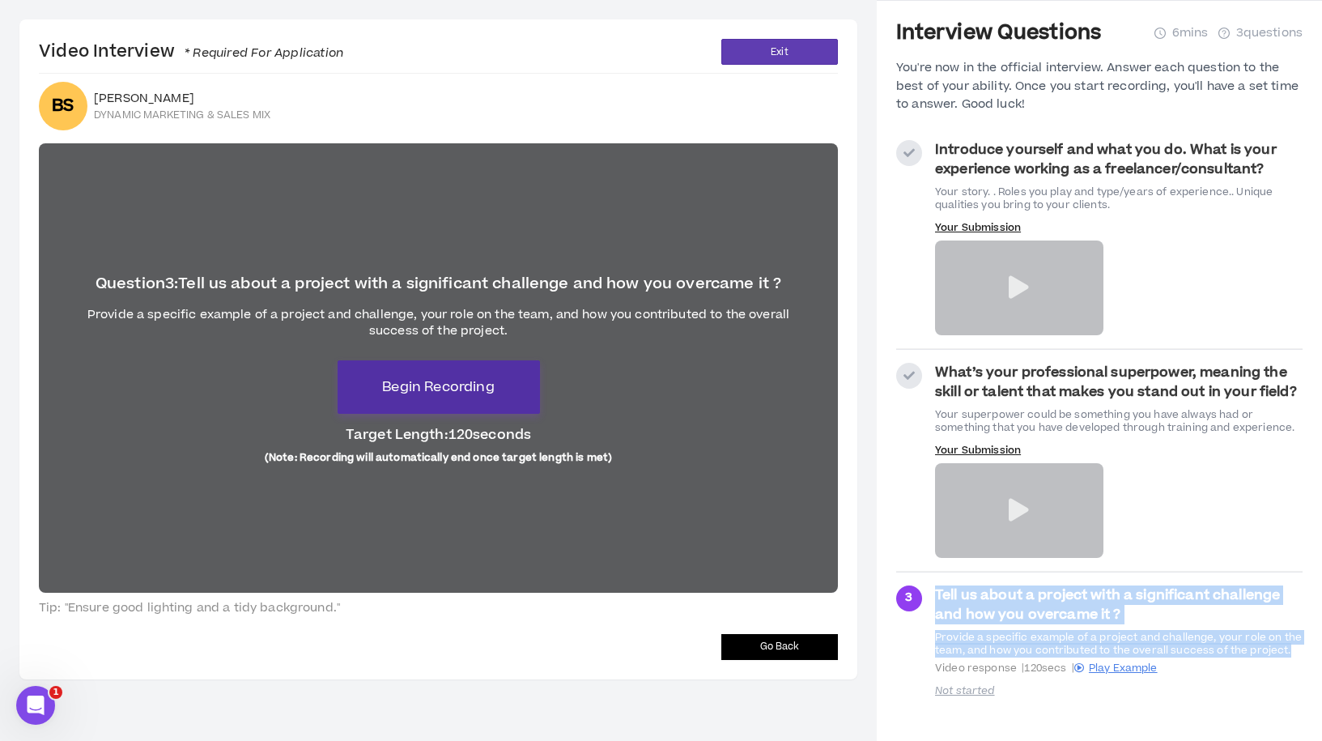
click at [467, 402] on button "Begin Recording" at bounding box center [439, 386] width 202 height 53
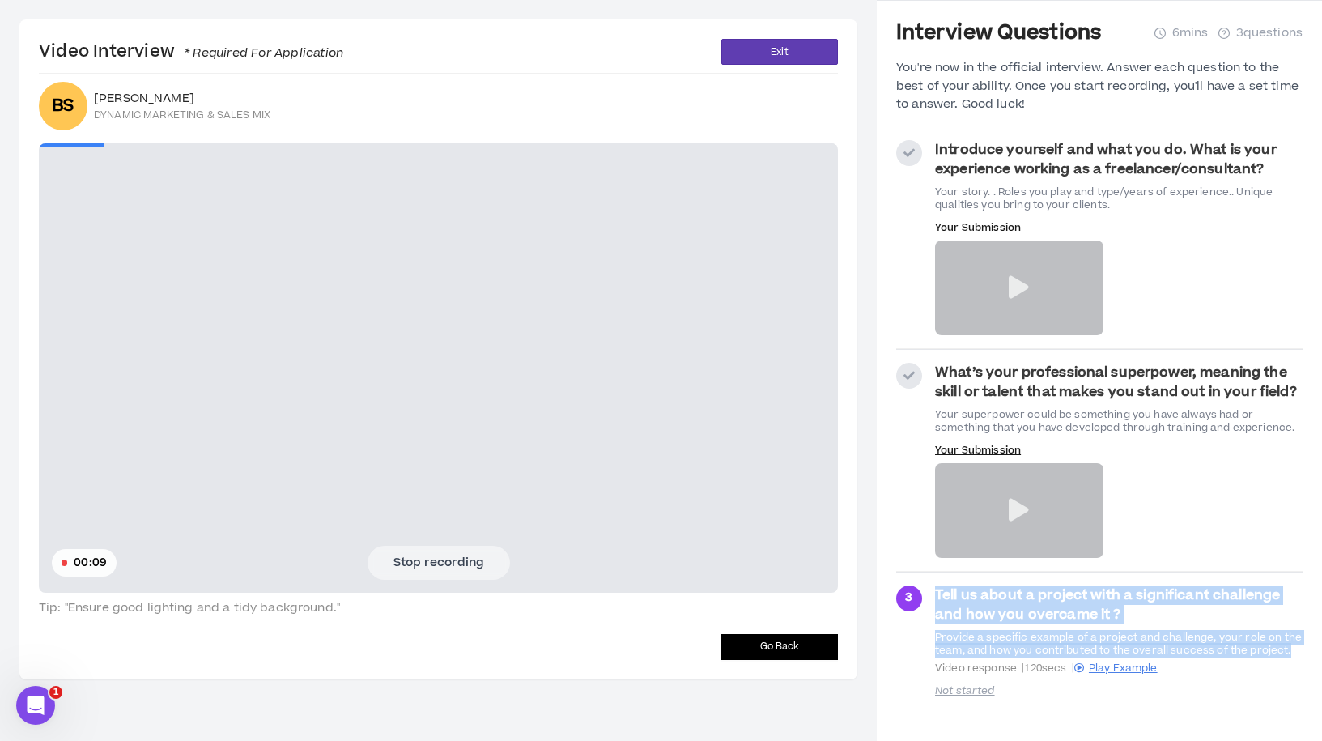
click at [424, 571] on button "Stop recording" at bounding box center [439, 563] width 143 height 34
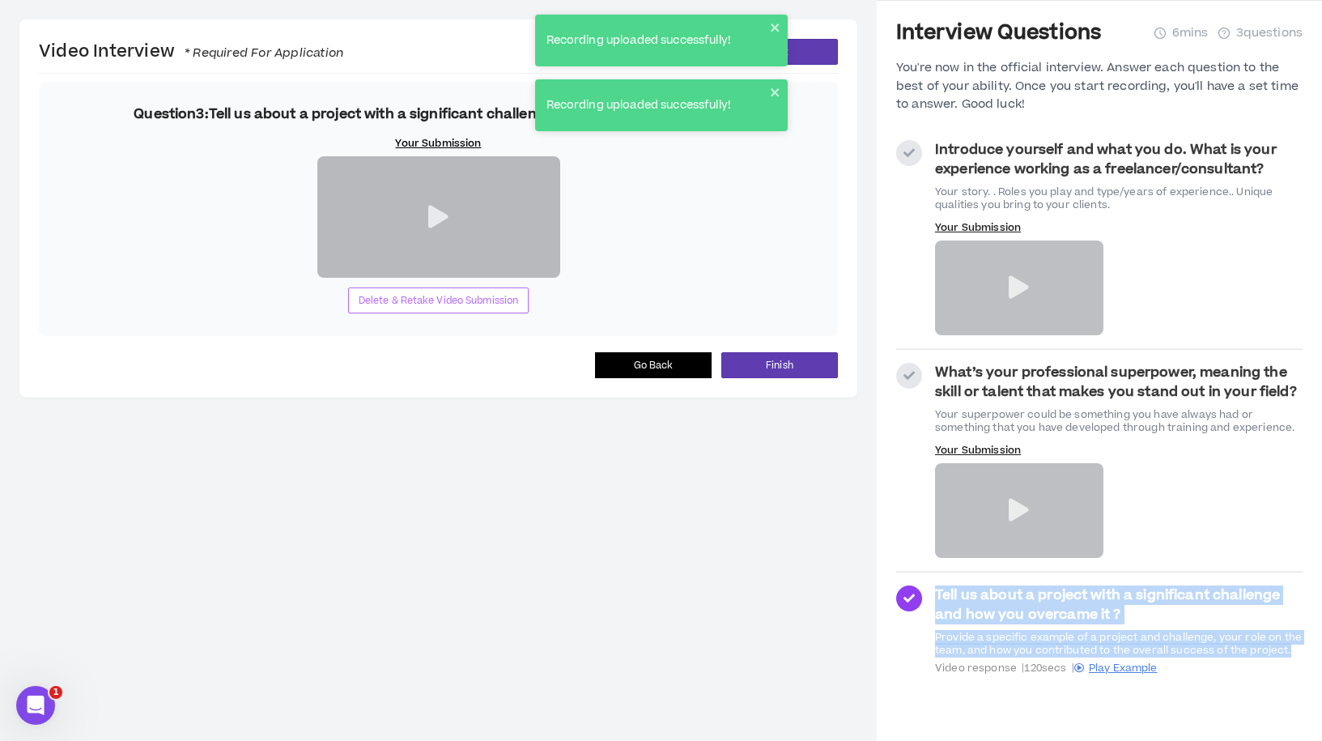
click at [442, 301] on span "Delete & Retake Video Submission" at bounding box center [439, 300] width 160 height 15
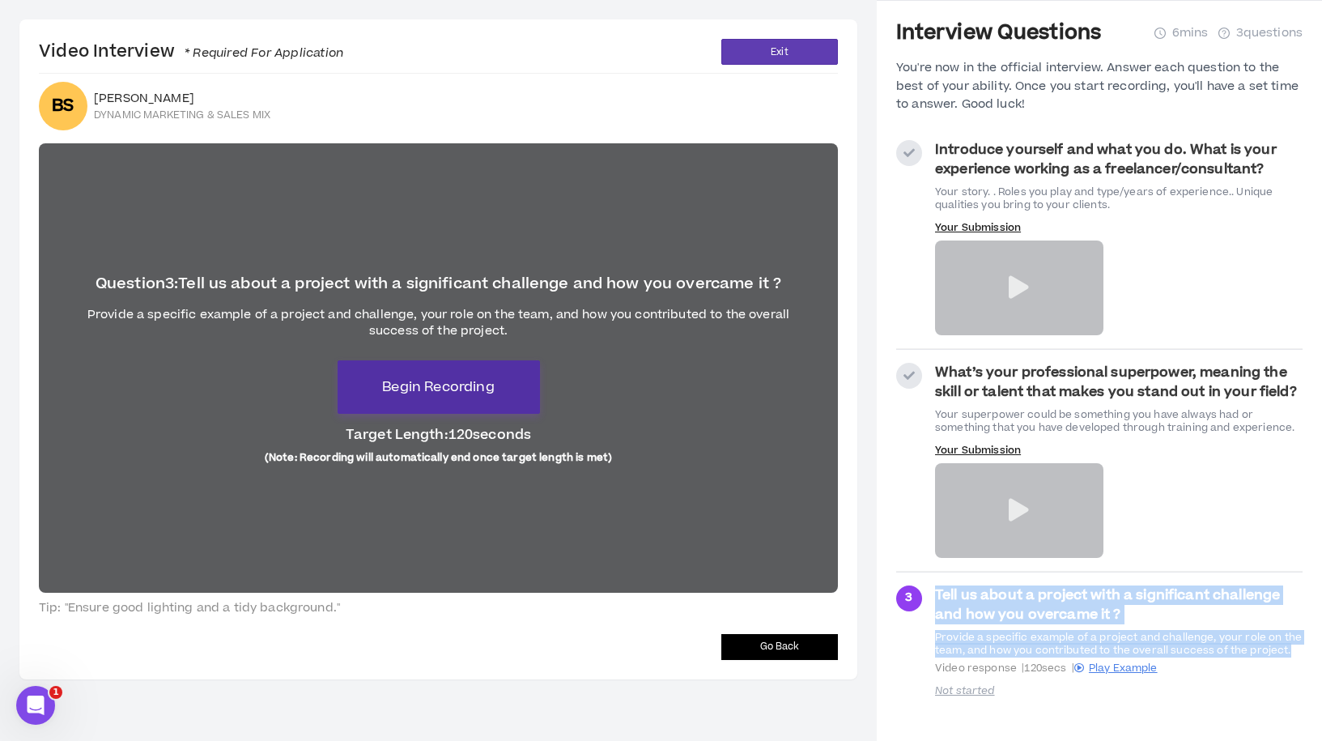
click at [474, 401] on button "Begin Recording" at bounding box center [439, 386] width 202 height 53
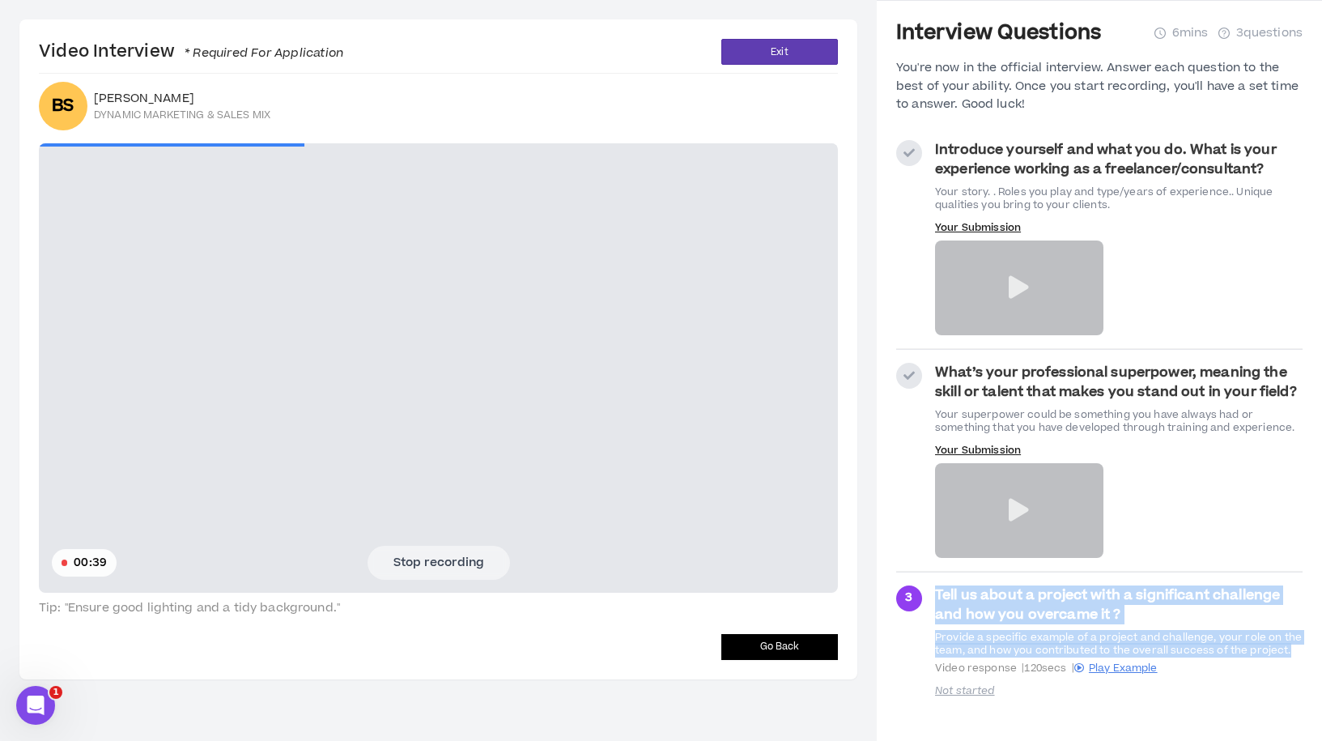
click at [460, 556] on button "Stop recording" at bounding box center [439, 563] width 143 height 34
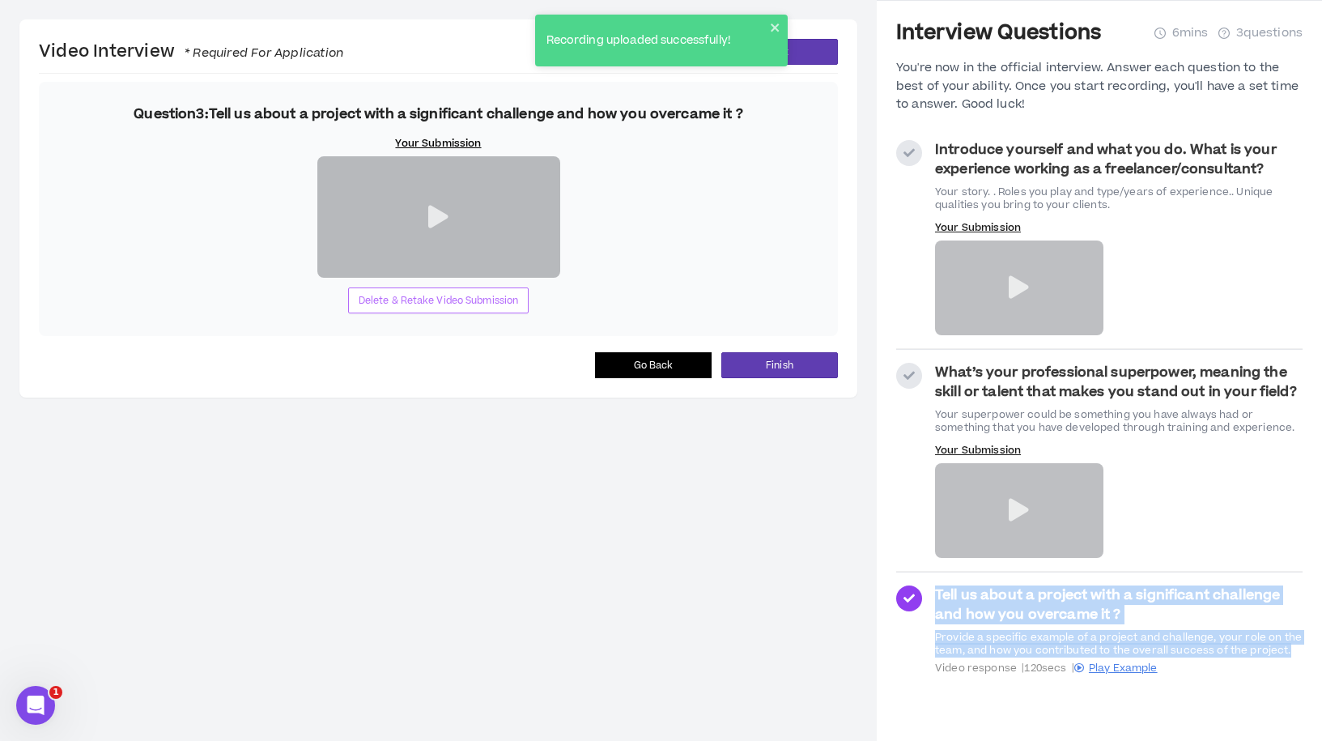
click at [445, 296] on span "Delete & Retake Video Submission" at bounding box center [439, 300] width 160 height 15
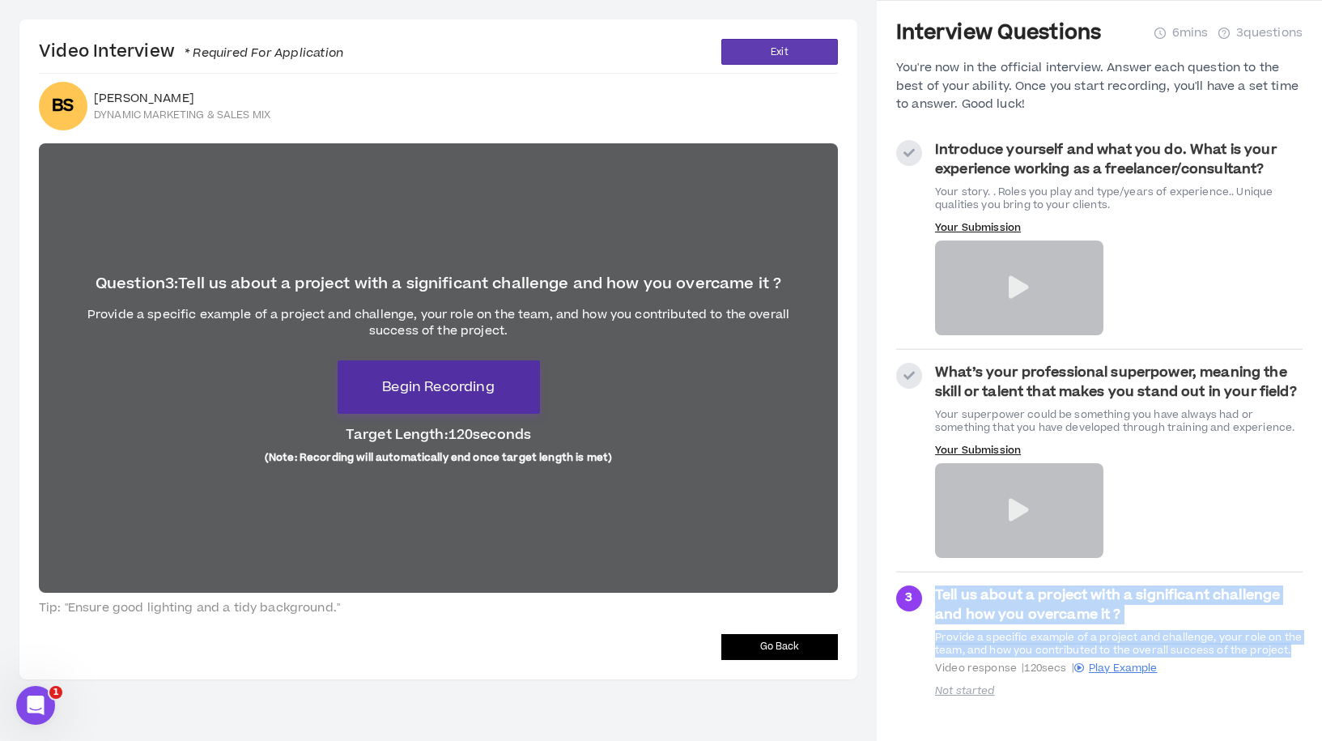
click at [502, 368] on button "Begin Recording" at bounding box center [439, 386] width 202 height 53
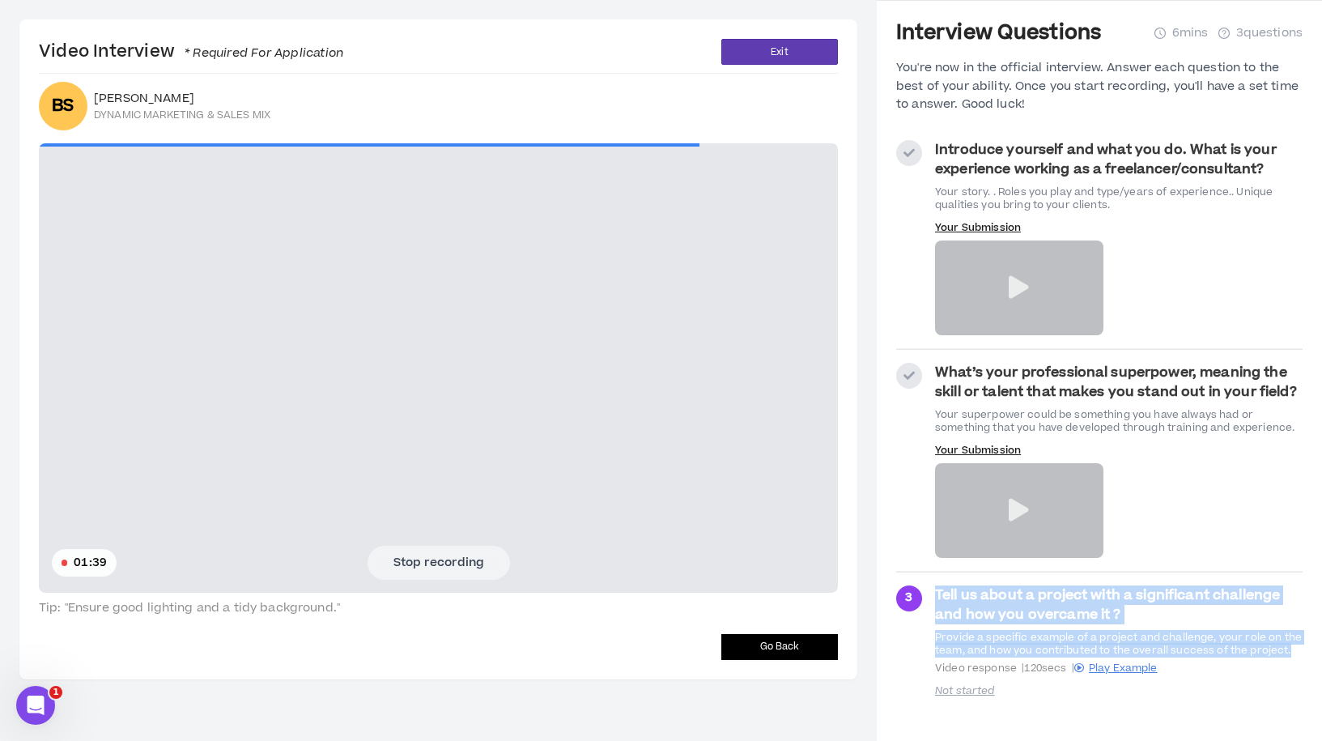
click at [477, 555] on button "Stop recording" at bounding box center [439, 563] width 143 height 34
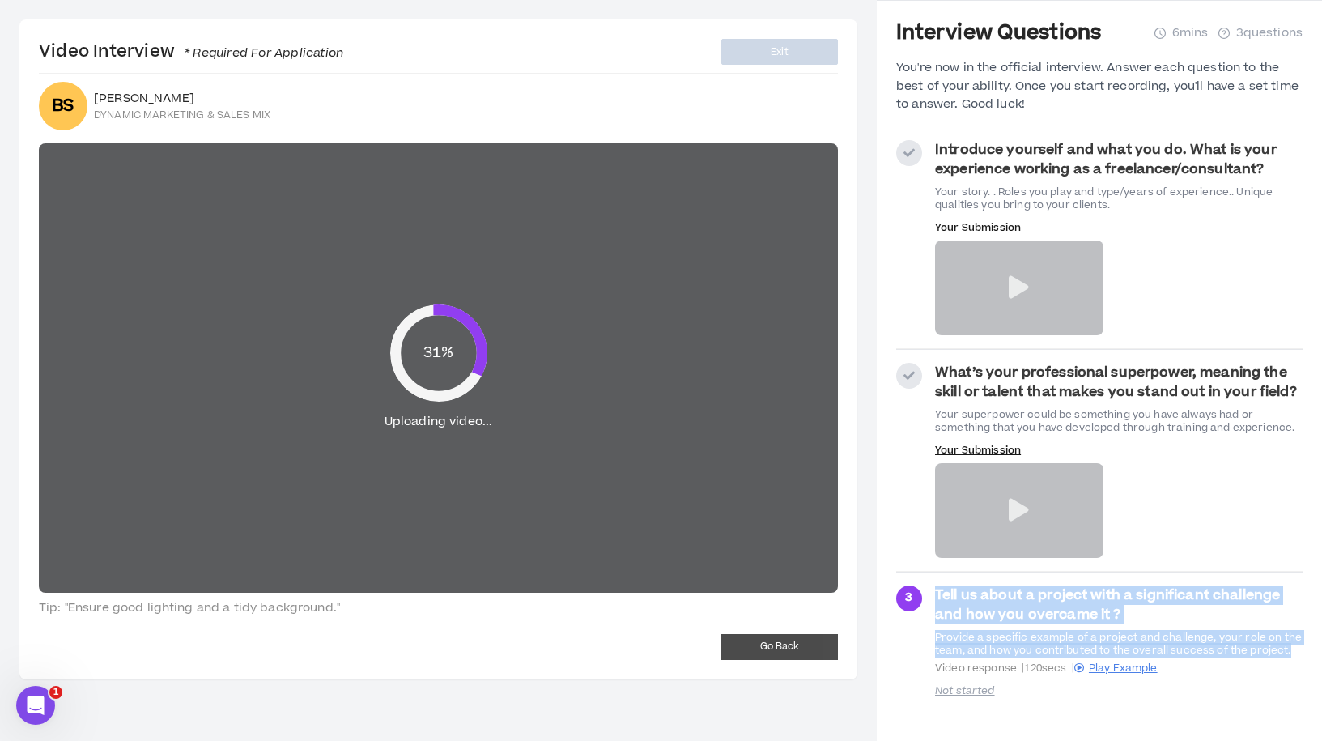
click at [1113, 605] on strong "Tell us about a project with a significant challenge and how you overcame it ?" at bounding box center [1107, 605] width 345 height 39
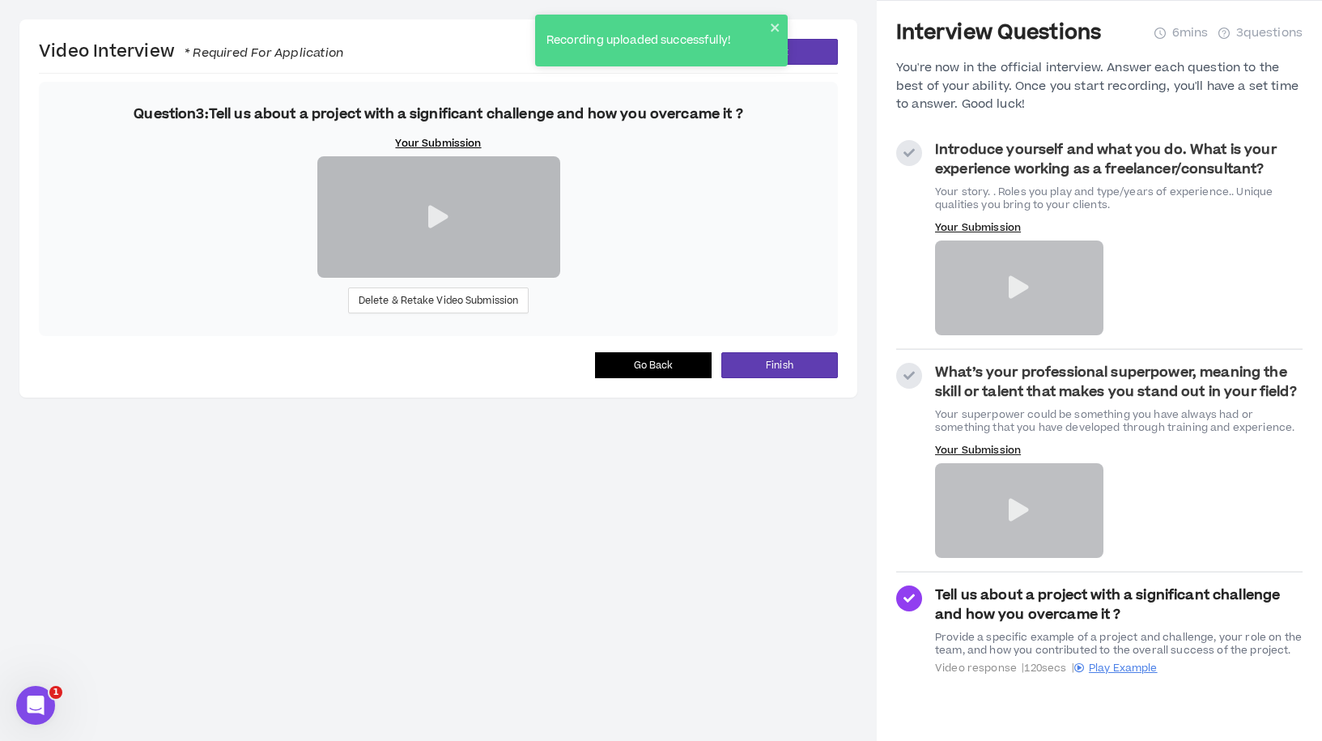
click at [450, 278] on div at bounding box center [438, 216] width 243 height 121
click at [443, 228] on icon at bounding box center [438, 217] width 20 height 23
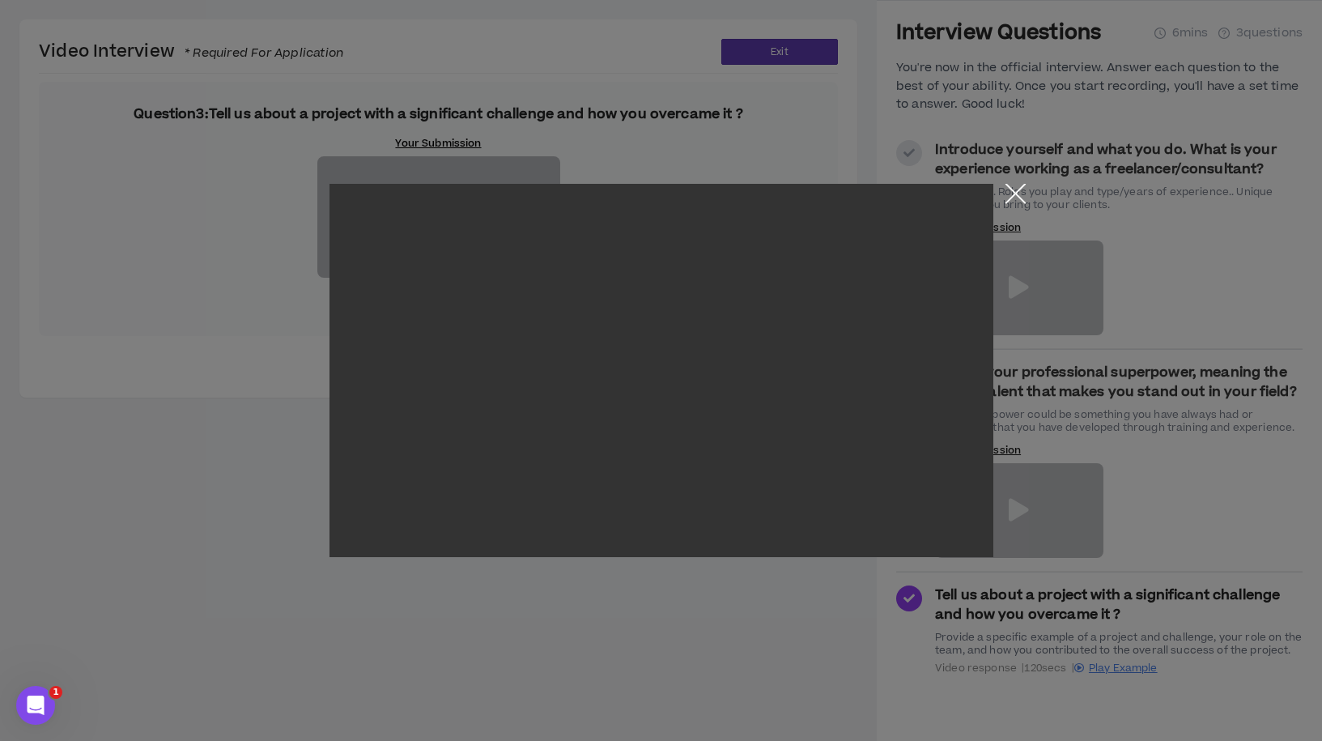
click at [1015, 195] on button "Close the modal by clicking here" at bounding box center [1016, 198] width 28 height 28
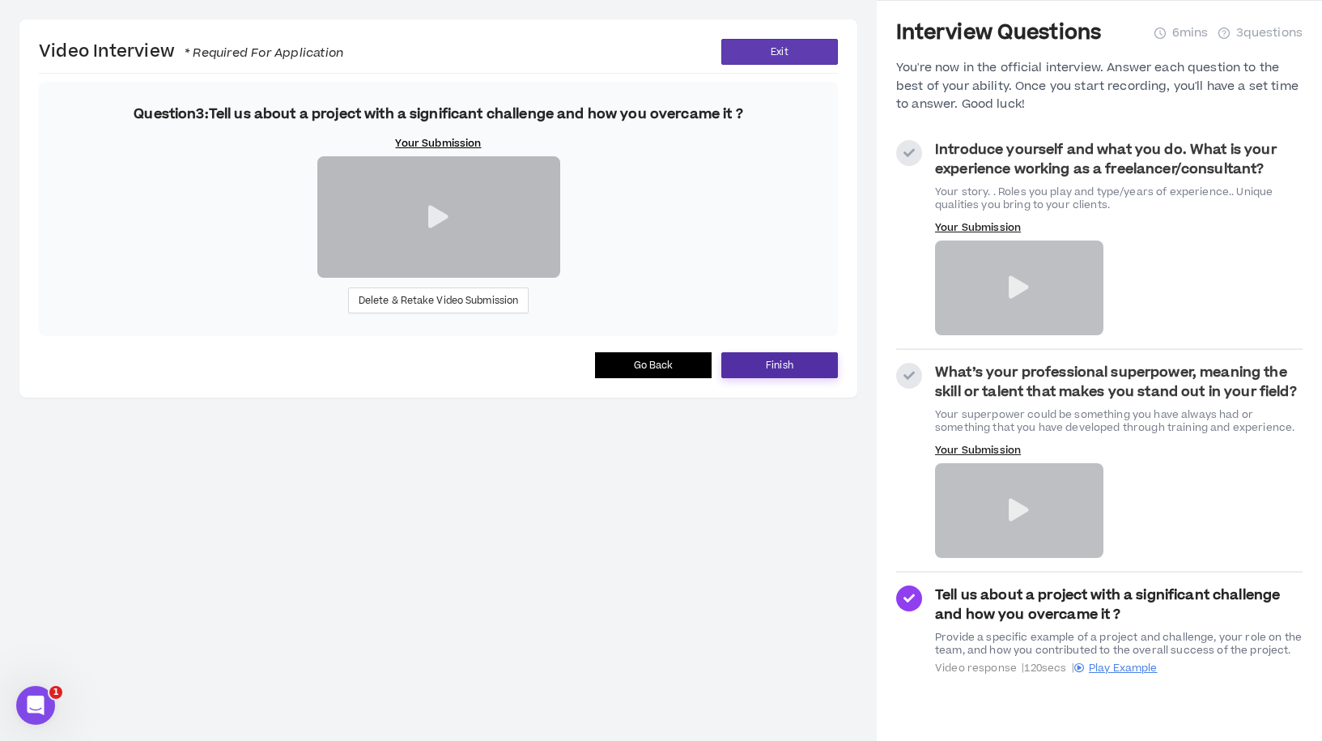
click at [788, 373] on span "Finish" at bounding box center [780, 365] width 28 height 15
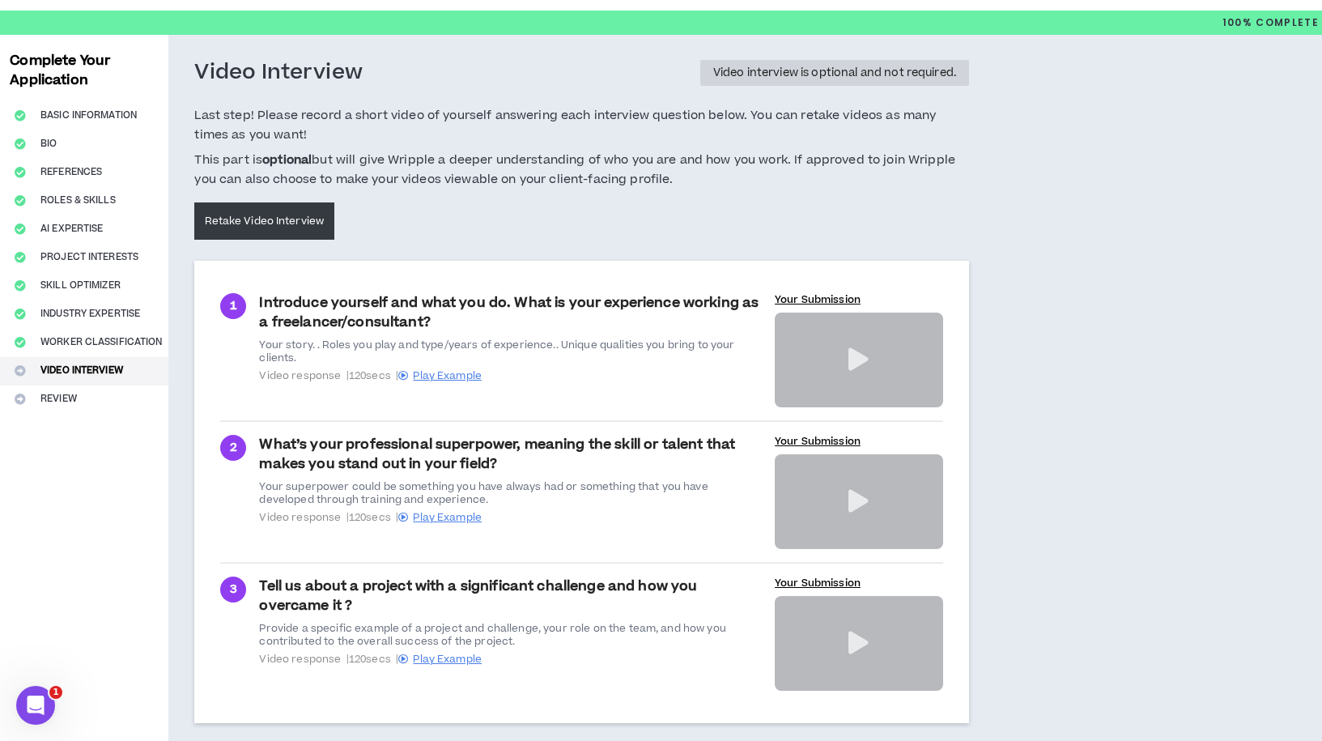
scroll to position [125, 0]
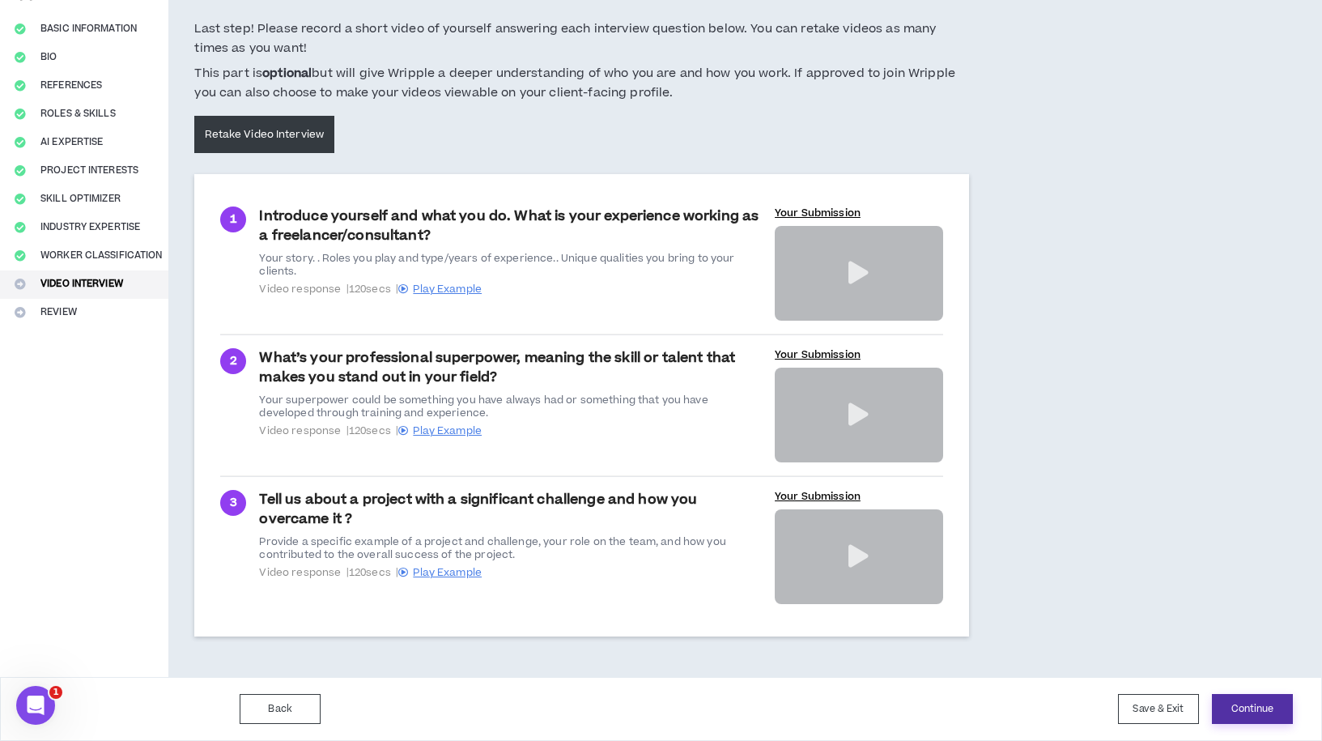
click at [1245, 709] on button "Continue" at bounding box center [1252, 709] width 81 height 30
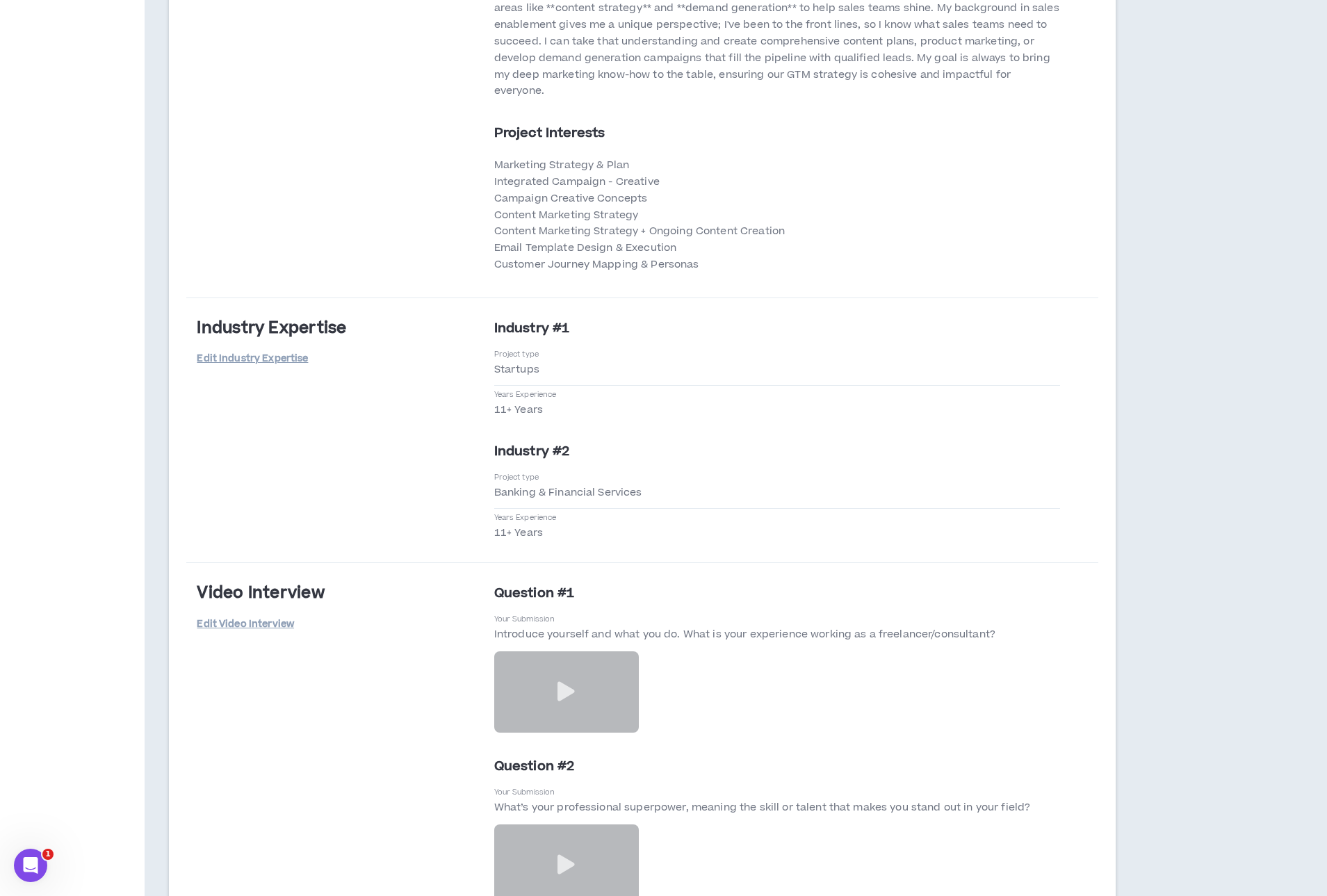
scroll to position [3672, 0]
